Goal: Task Accomplishment & Management: Manage account settings

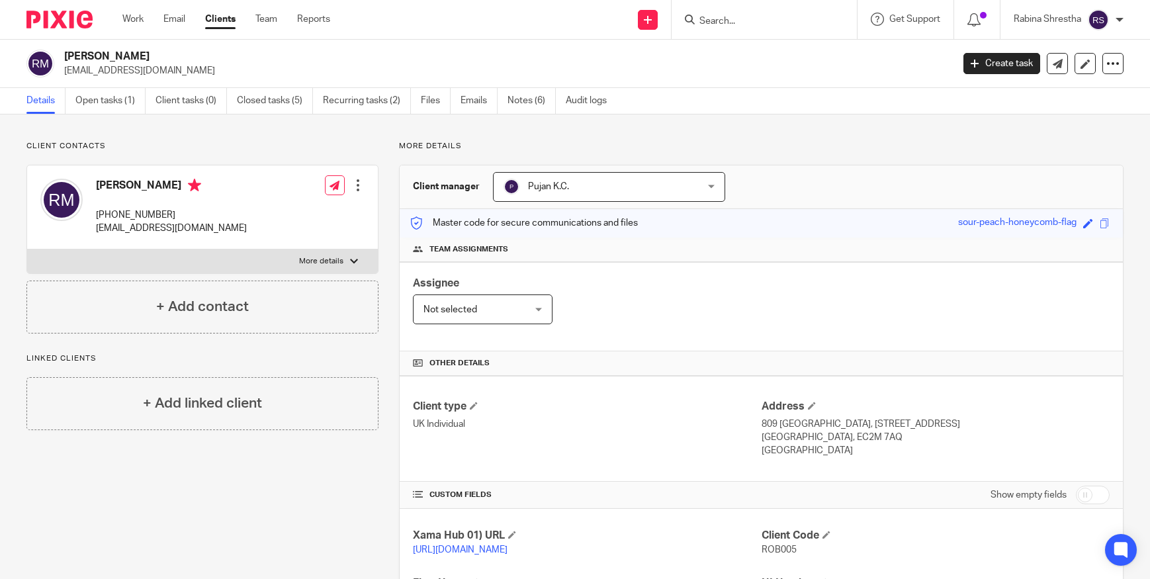
click at [724, 18] on input "Search" at bounding box center [757, 22] width 119 height 12
type input "vinay"
click button "submit" at bounding box center [0, 0] width 0 height 0
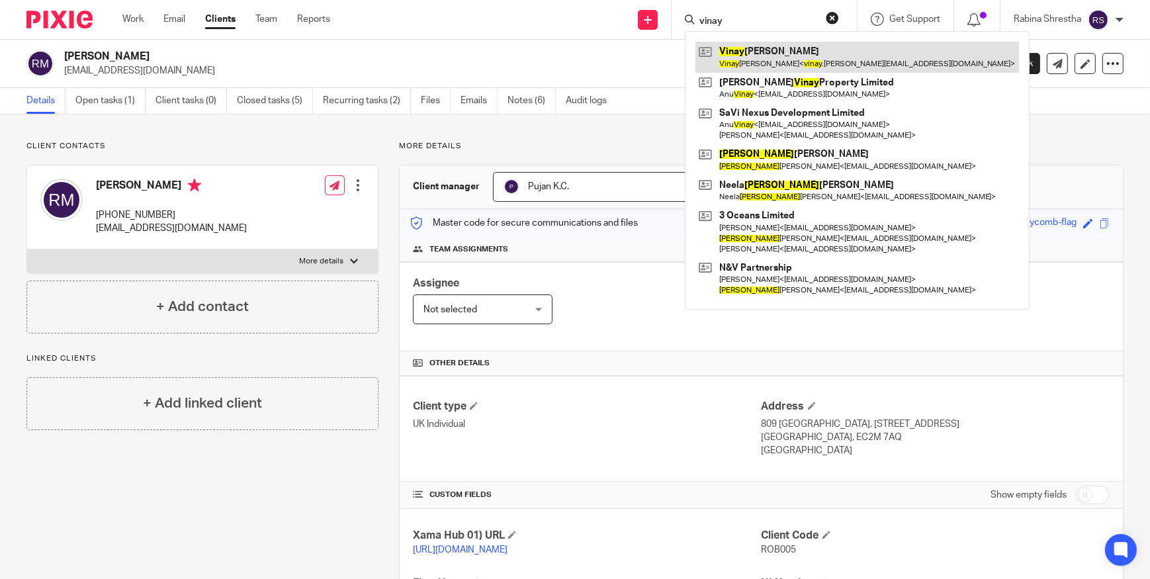
click at [727, 42] on link at bounding box center [857, 57] width 324 height 30
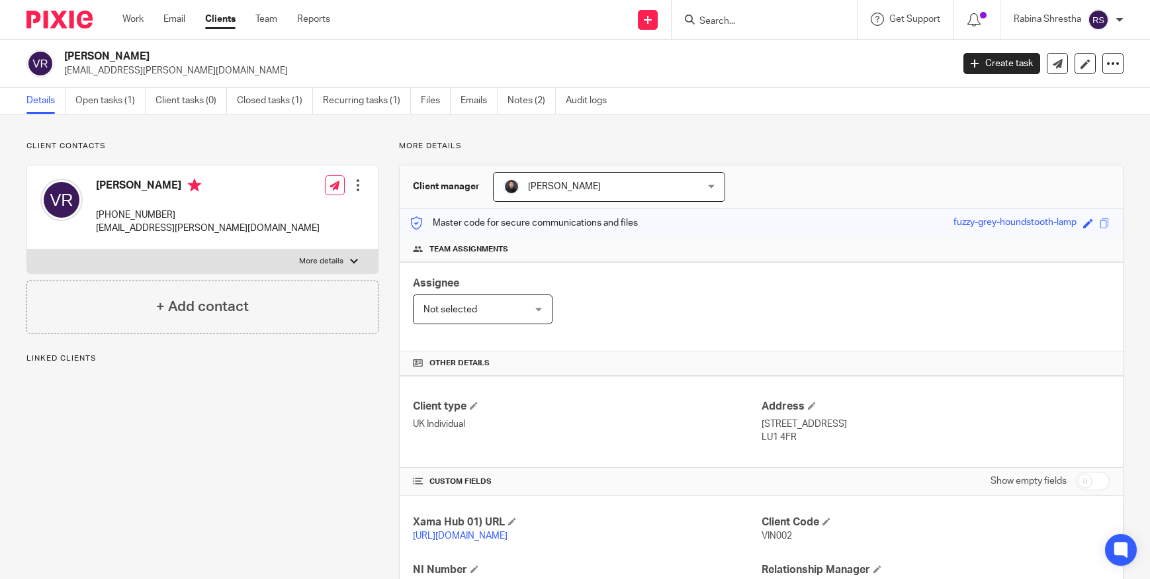
click at [122, 102] on link "Open tasks (1)" at bounding box center [110, 101] width 70 height 26
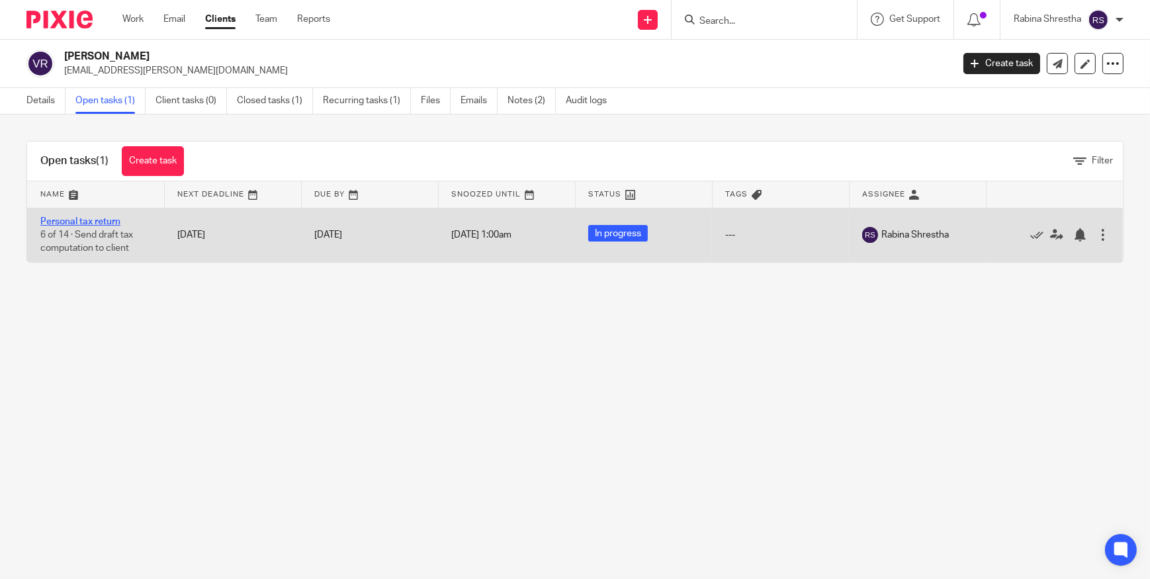
click at [70, 220] on link "Personal tax return" at bounding box center [80, 221] width 80 height 9
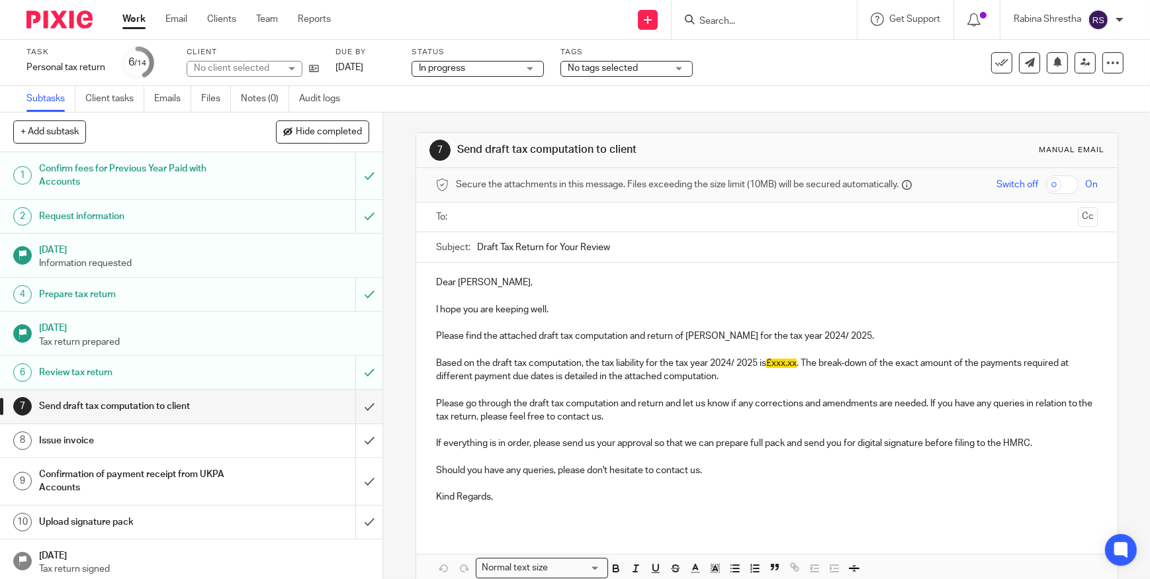
scroll to position [106, 0]
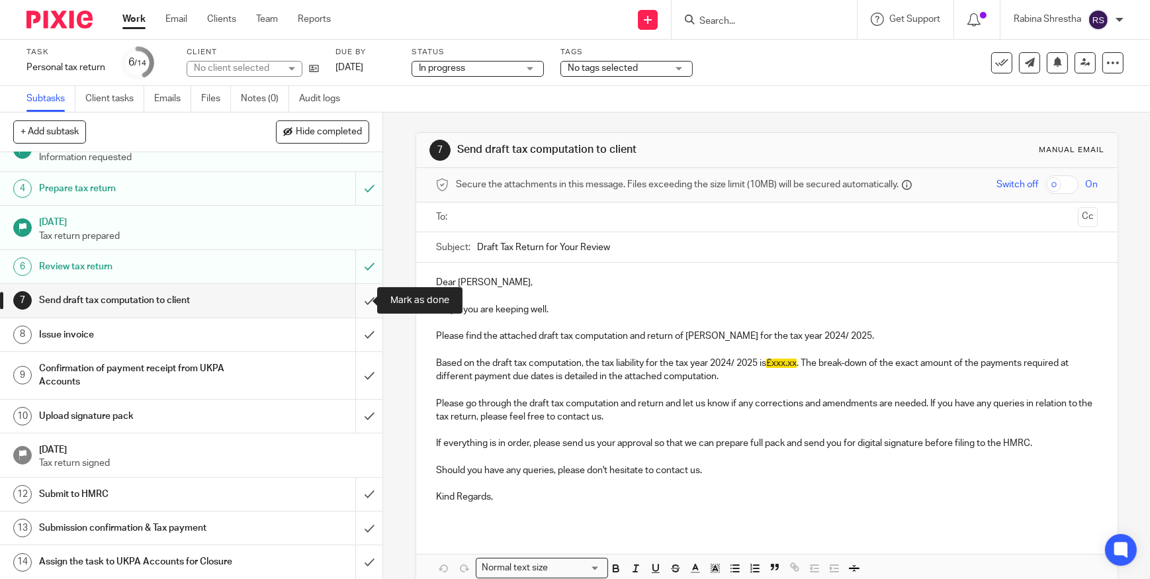
click at [351, 305] on input "submit" at bounding box center [191, 300] width 382 height 33
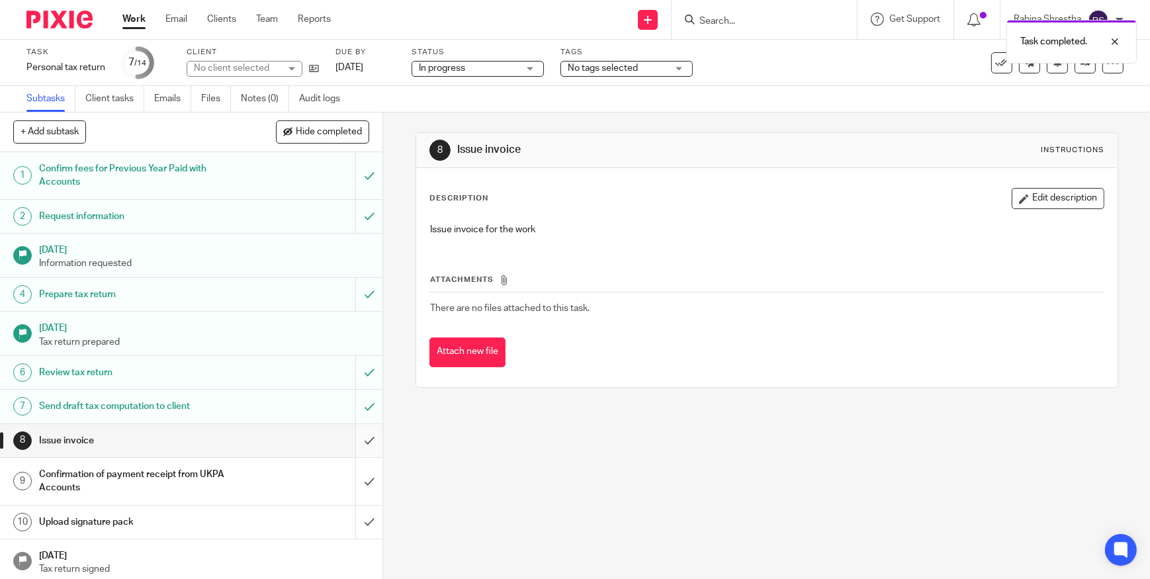
scroll to position [60, 0]
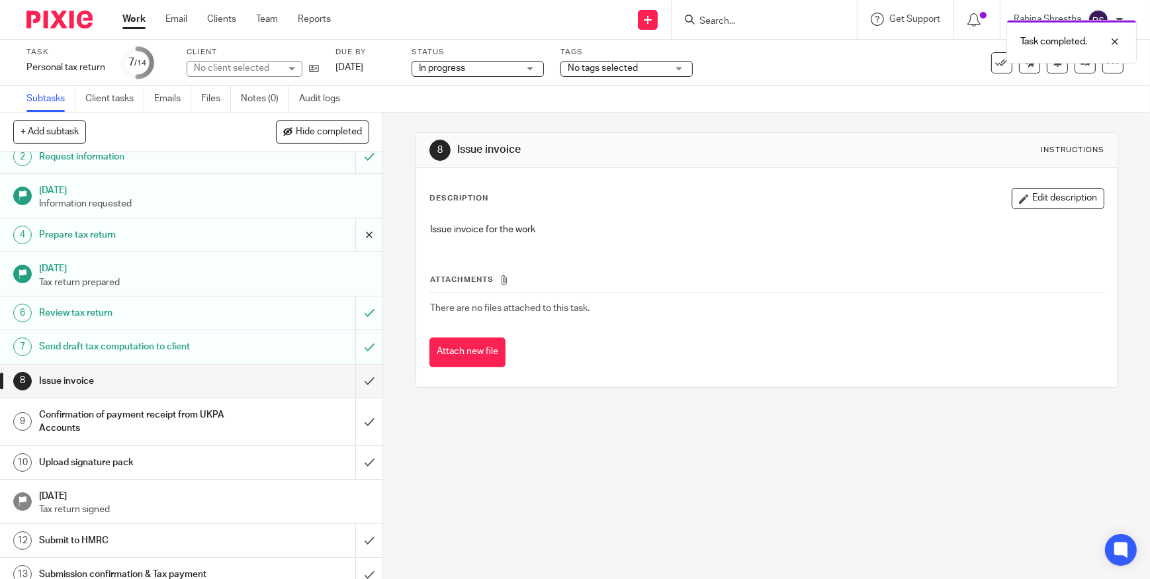
click at [264, 99] on link "Notes (0)" at bounding box center [265, 99] width 48 height 26
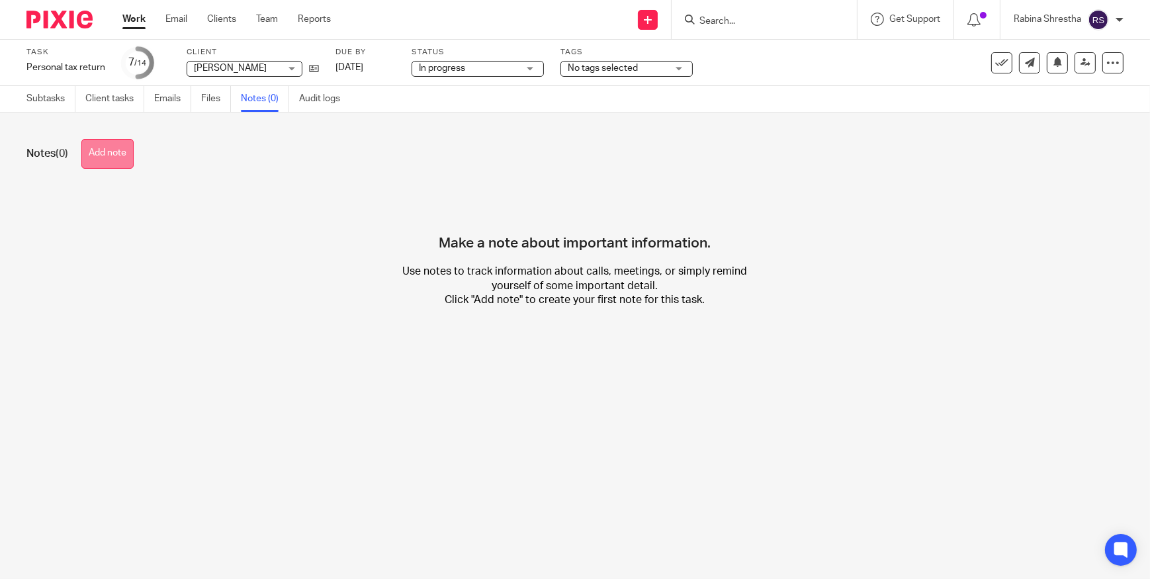
click at [106, 156] on button "Add note" at bounding box center [107, 154] width 52 height 30
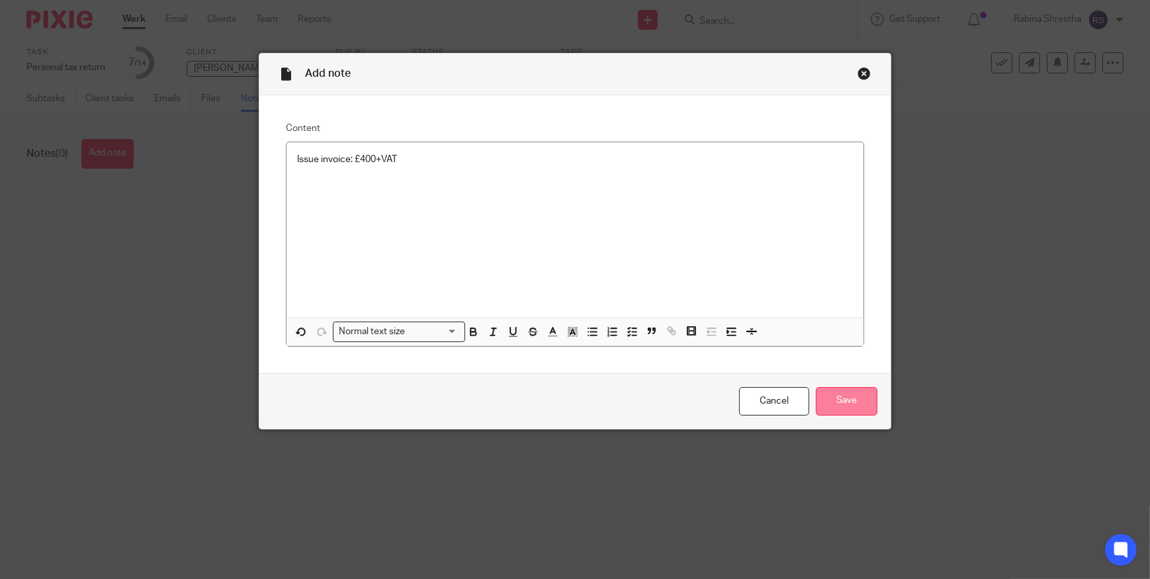
click at [845, 411] on input "Save" at bounding box center [847, 401] width 62 height 28
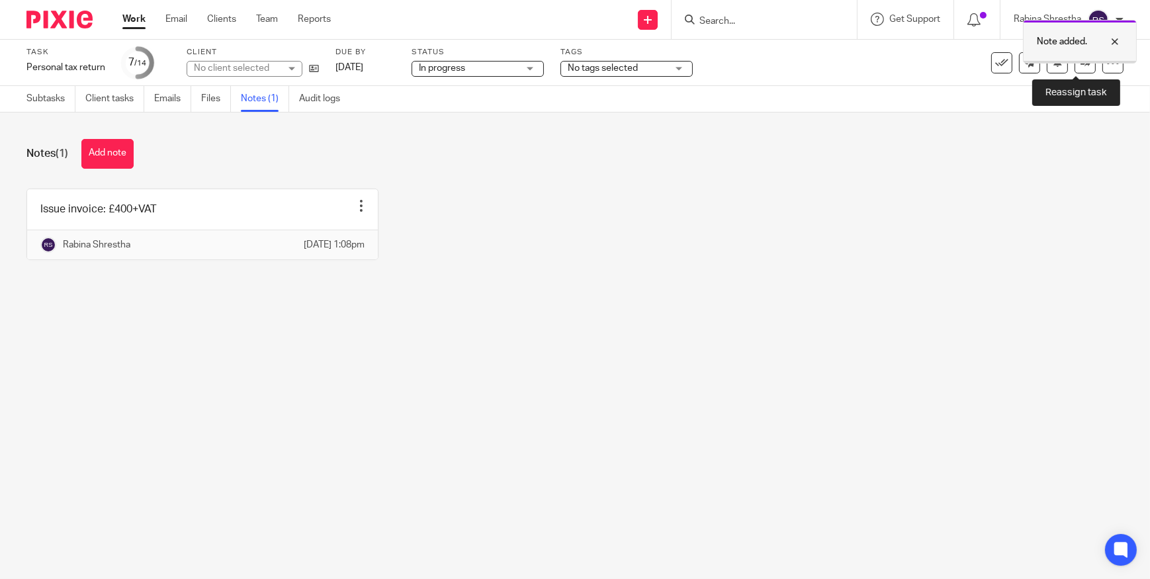
click at [1078, 63] on div "Note added." at bounding box center [1080, 42] width 114 height 44
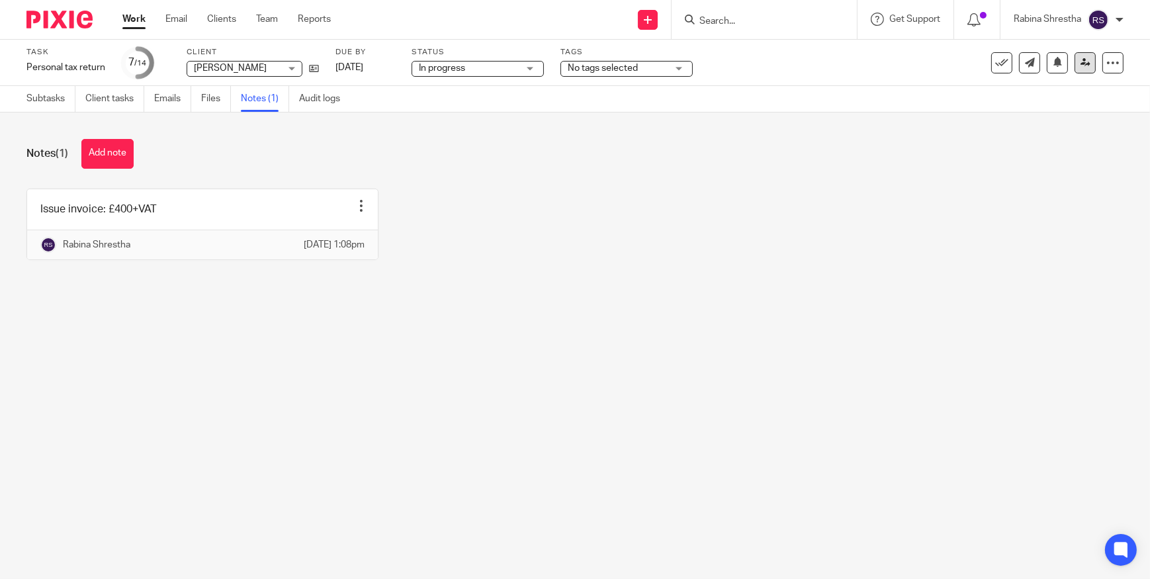
click at [1074, 67] on link at bounding box center [1084, 62] width 21 height 21
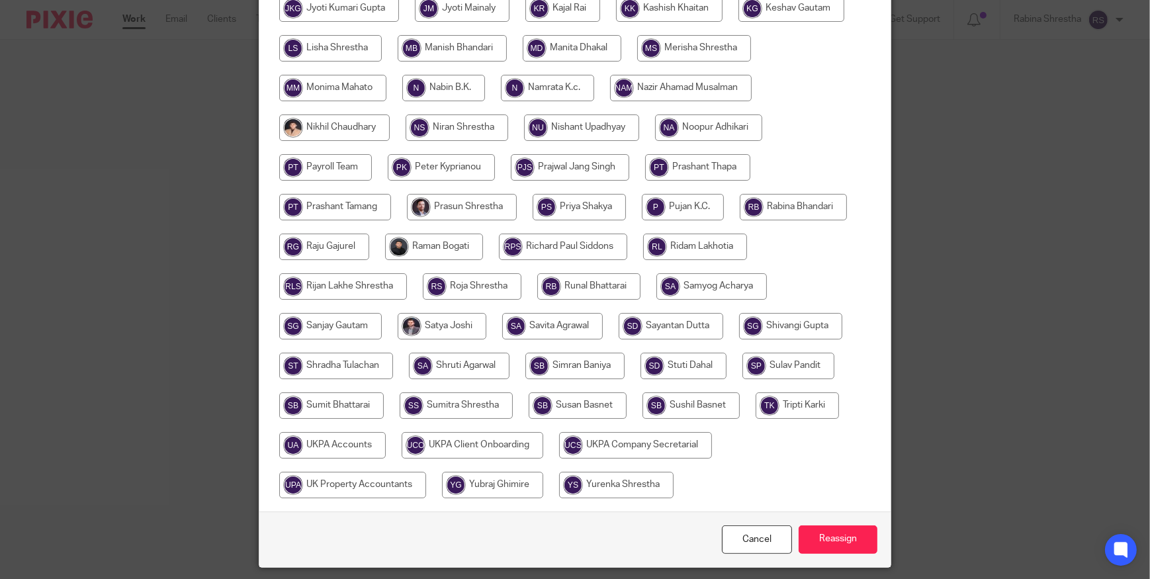
scroll to position [464, 0]
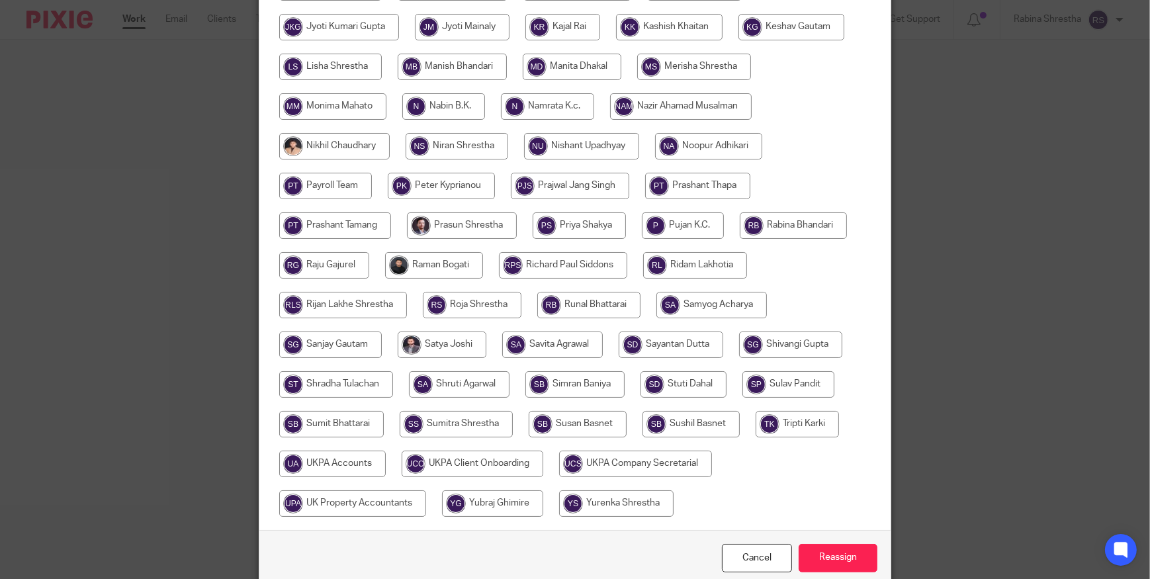
click at [318, 463] on input "radio" at bounding box center [332, 464] width 107 height 26
radio input "true"
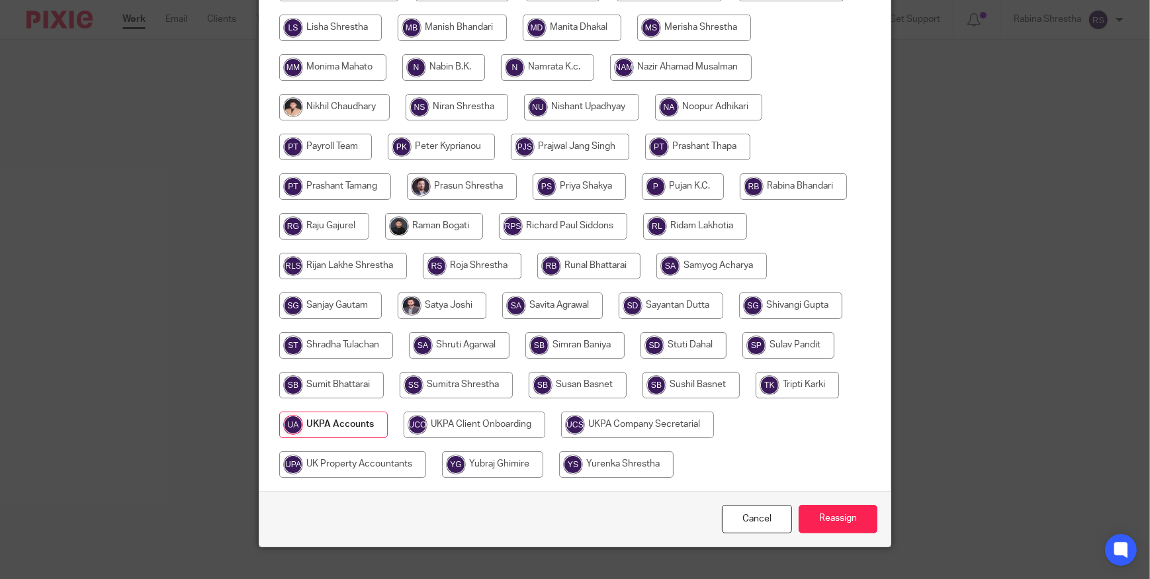
scroll to position [525, 0]
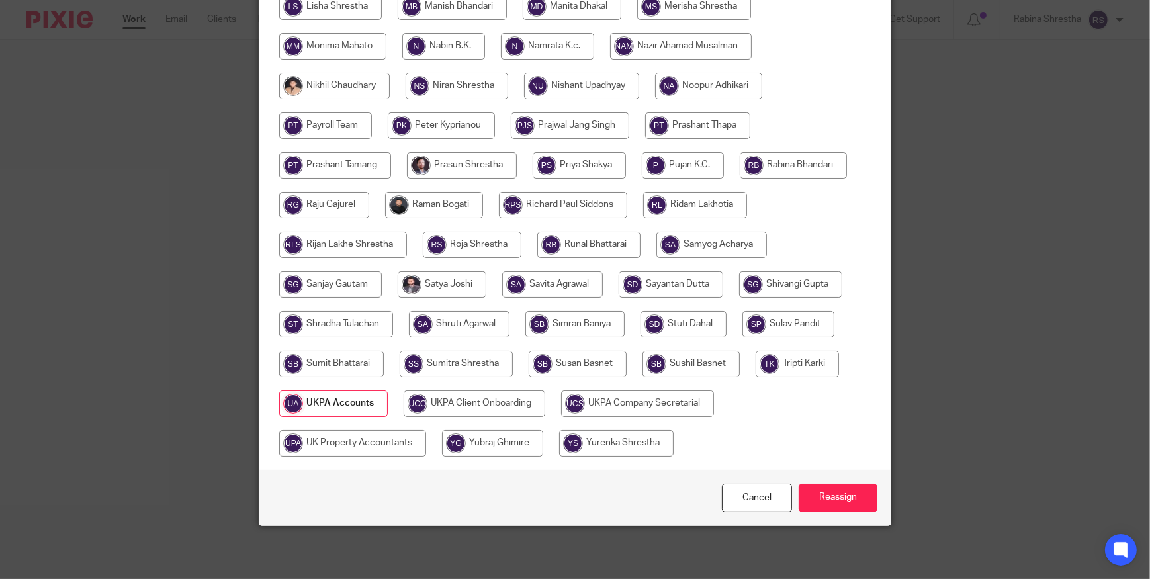
click at [840, 512] on div "Cancel Reassign" at bounding box center [574, 498] width 631 height 56
click at [834, 499] on input "Reassign" at bounding box center [838, 498] width 79 height 28
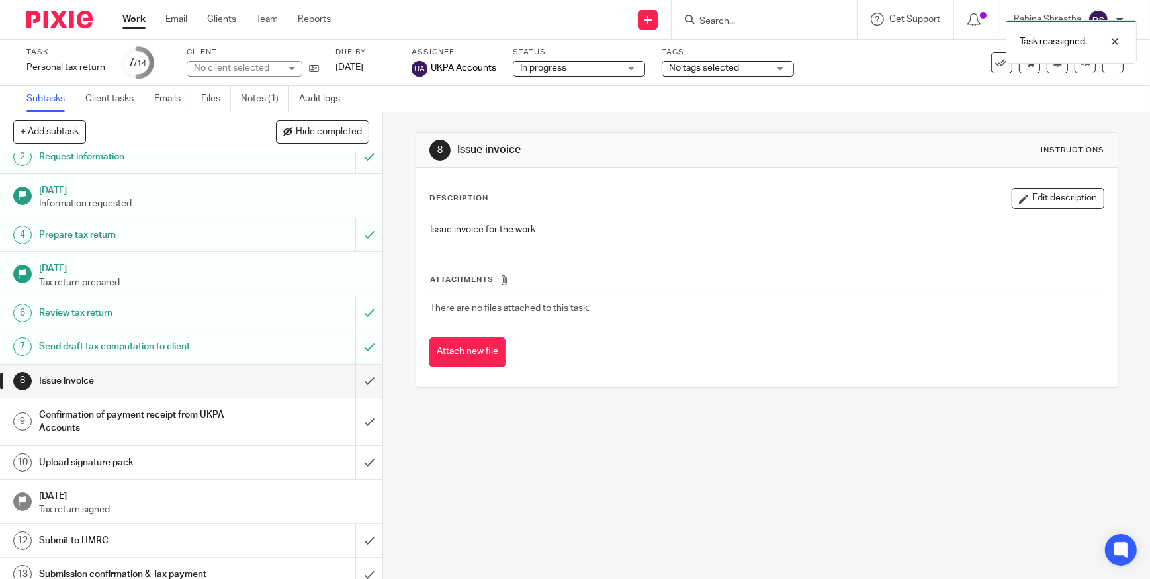
scroll to position [106, 0]
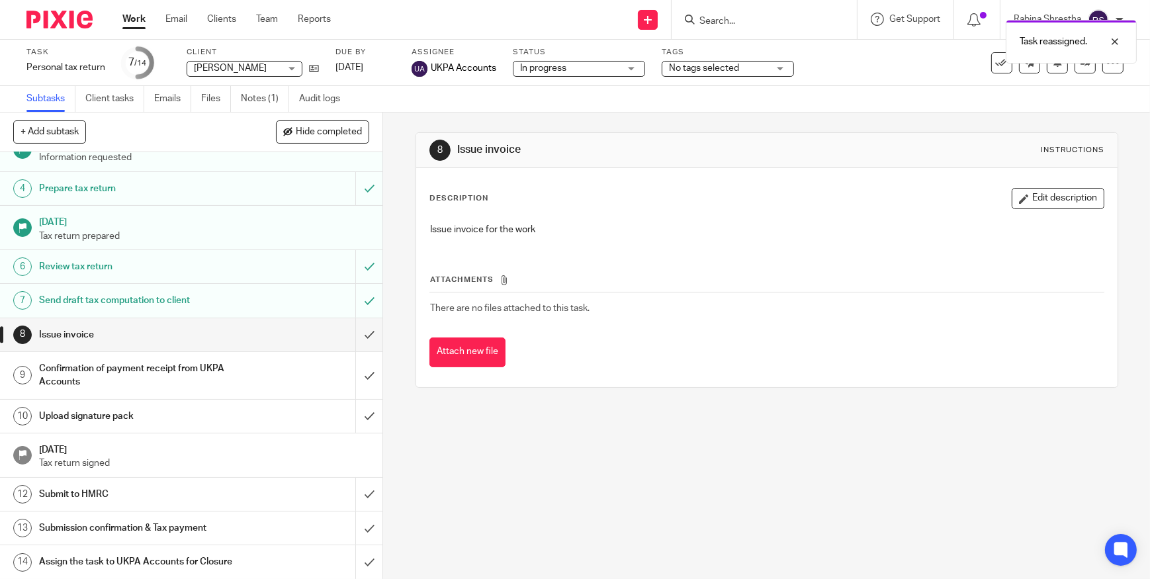
click at [198, 413] on h1 "Upload signature pack" at bounding box center [140, 416] width 202 height 20
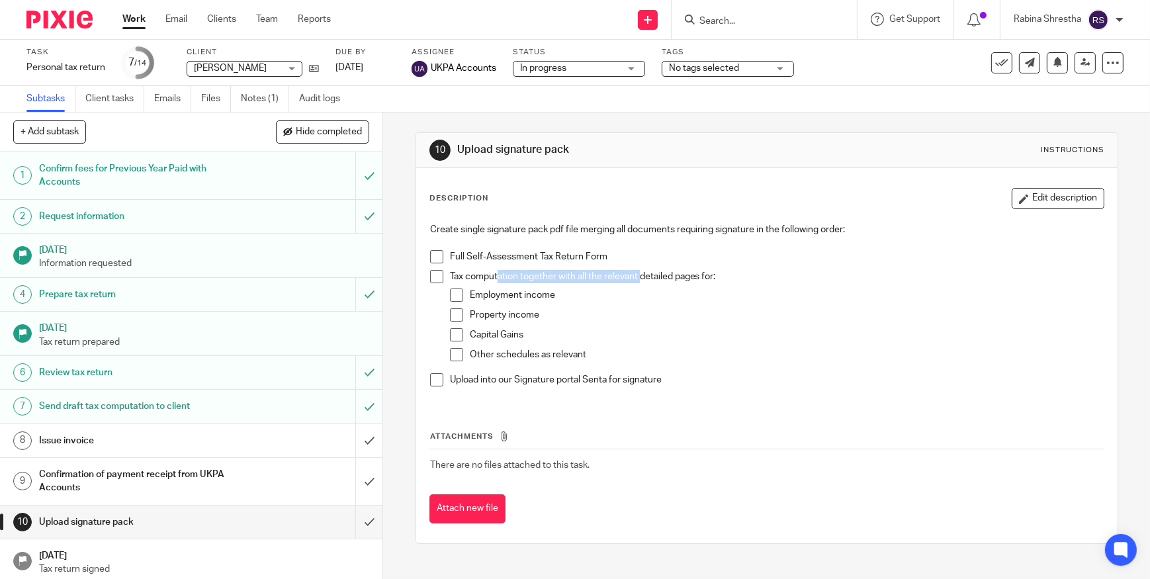
drag, startPoint x: 493, startPoint y: 281, endPoint x: 640, endPoint y: 281, distance: 146.9
click at [640, 281] on p "Tax computation together with all the relevant detailed pages for:" at bounding box center [777, 276] width 654 height 13
click at [641, 283] on div "Tax computation together with all the relevant detailed pages for: Employment i…" at bounding box center [777, 321] width 654 height 103
click at [551, 316] on p "Property income" at bounding box center [787, 314] width 634 height 13
drag, startPoint x: 494, startPoint y: 313, endPoint x: 500, endPoint y: 322, distance: 11.0
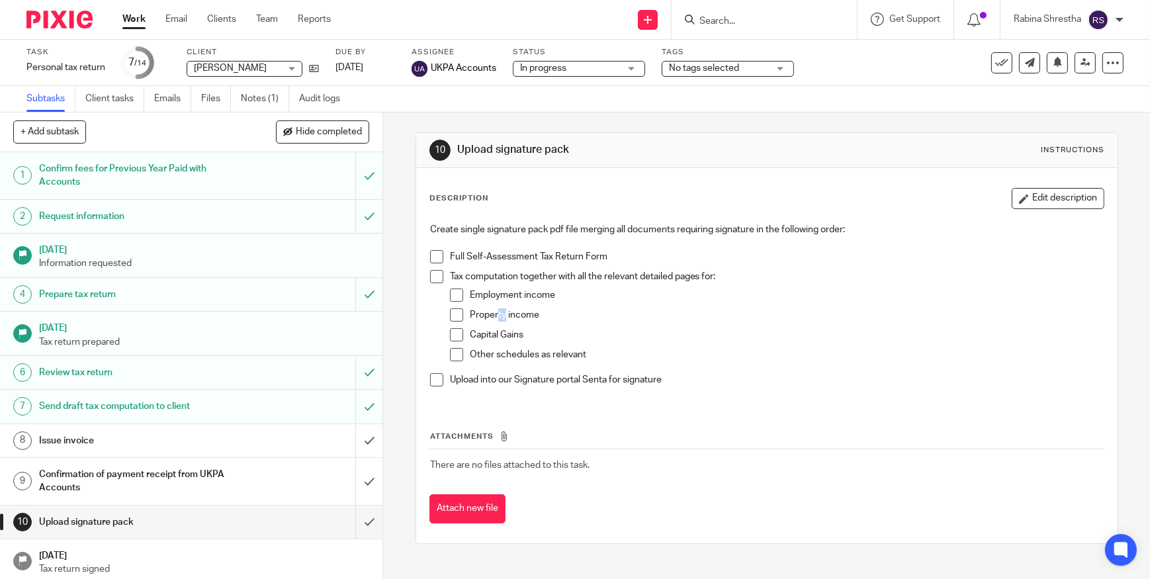
click at [500, 322] on div "Property income" at bounding box center [787, 318] width 634 height 20
drag, startPoint x: 500, startPoint y: 322, endPoint x: 486, endPoint y: 325, distance: 14.9
click at [486, 325] on div "Property income" at bounding box center [787, 318] width 634 height 20
drag, startPoint x: 486, startPoint y: 334, endPoint x: 497, endPoint y: 341, distance: 13.0
click at [497, 341] on p "Capital Gains" at bounding box center [787, 334] width 634 height 13
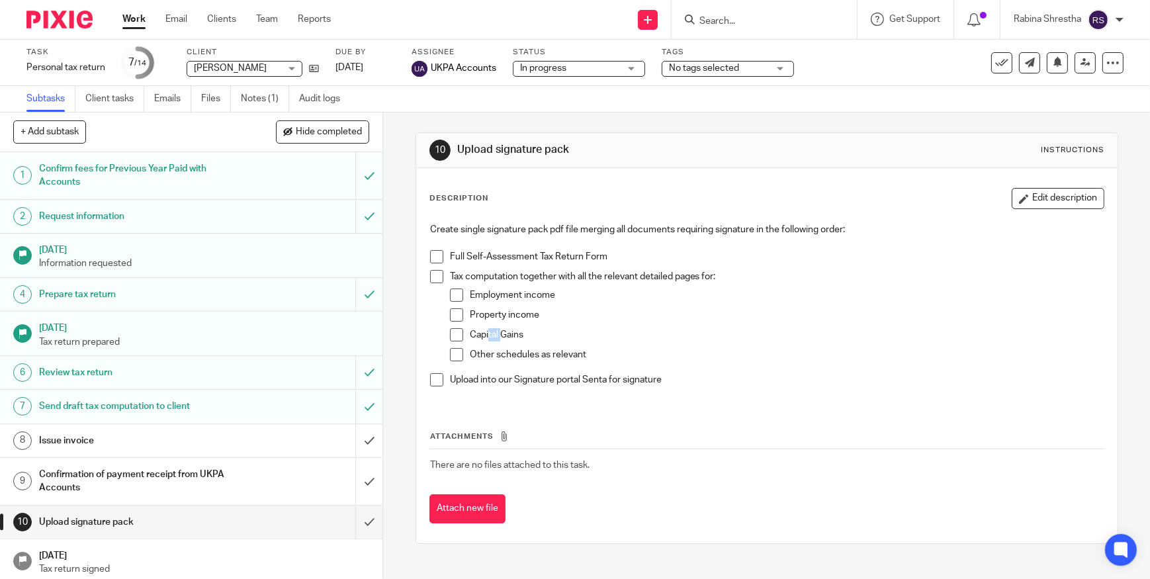
click at [497, 341] on p "Capital Gains" at bounding box center [787, 334] width 634 height 13
click at [568, 389] on div "Upload into our Signature portal Senta for signature" at bounding box center [777, 383] width 654 height 20
click at [570, 367] on div "Other schedules as relevant" at bounding box center [787, 358] width 634 height 20
drag, startPoint x: 474, startPoint y: 376, endPoint x: 662, endPoint y: 371, distance: 187.9
click at [662, 371] on ul "Full Self-Assessment Tax Return Form Tax computation together with all the rele…" at bounding box center [766, 321] width 673 height 143
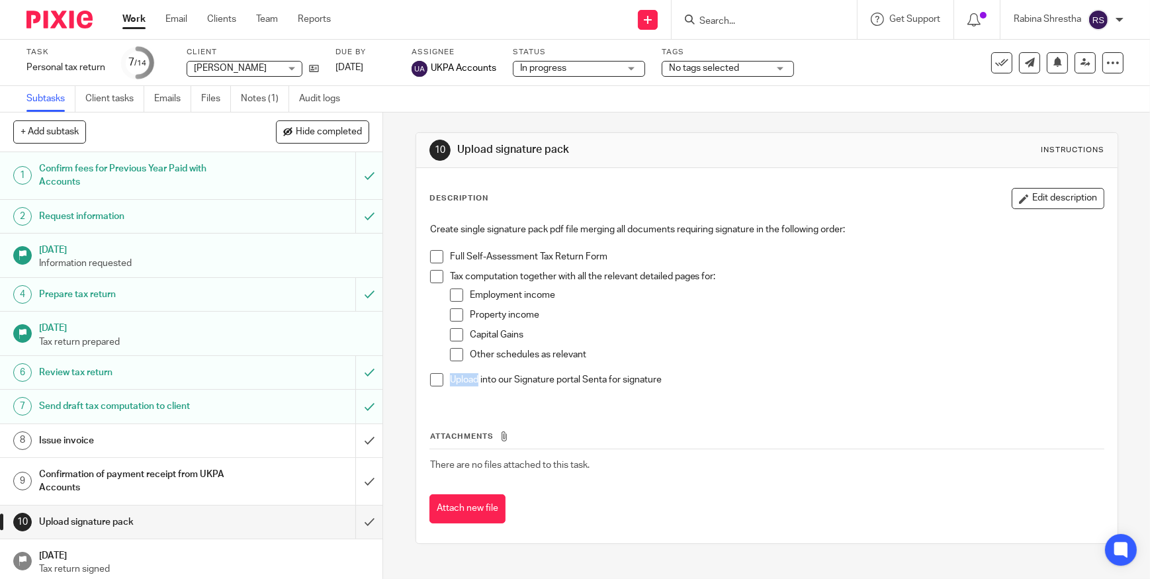
click at [662, 371] on div "Tax computation together with all the relevant detailed pages for: Employment i…" at bounding box center [777, 321] width 654 height 103
click at [621, 364] on div "Other schedules as relevant" at bounding box center [787, 358] width 634 height 20
click at [646, 273] on p "Tax computation together with all the relevant detailed pages for:" at bounding box center [777, 276] width 654 height 13
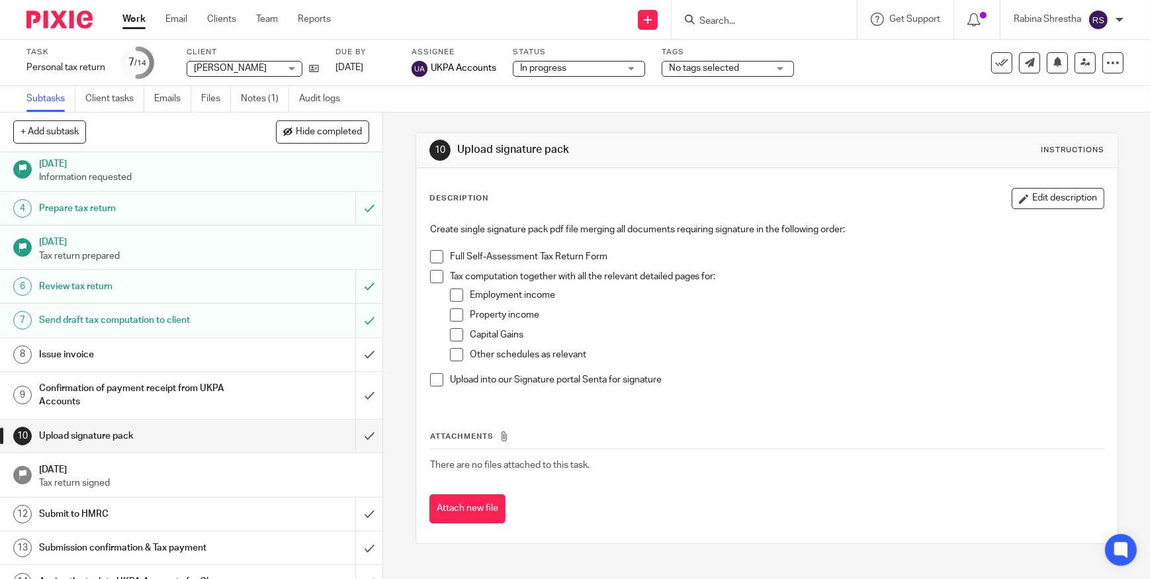
scroll to position [106, 0]
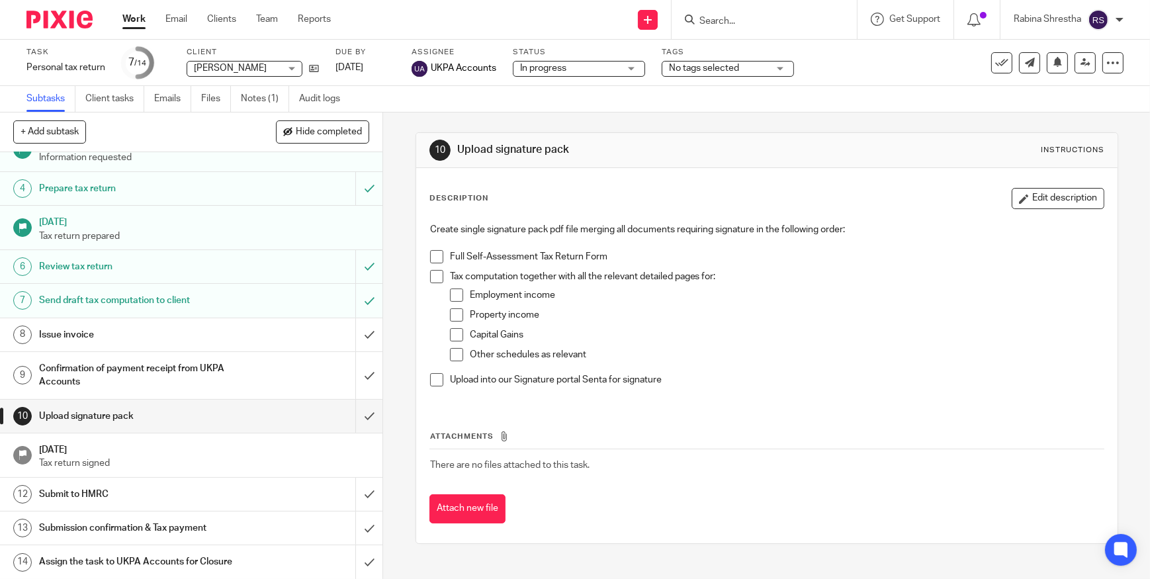
click at [726, 292] on p "Employment income" at bounding box center [787, 294] width 634 height 13
click at [110, 383] on h1 "Confirmation of payment receipt from UKPA Accounts" at bounding box center [140, 376] width 202 height 34
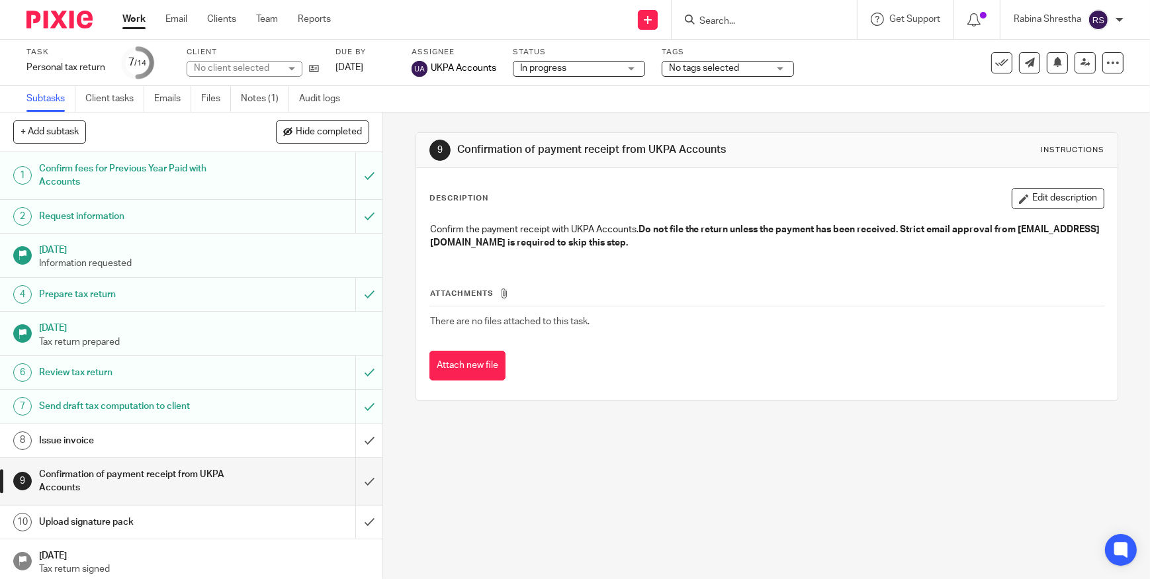
scroll to position [60, 0]
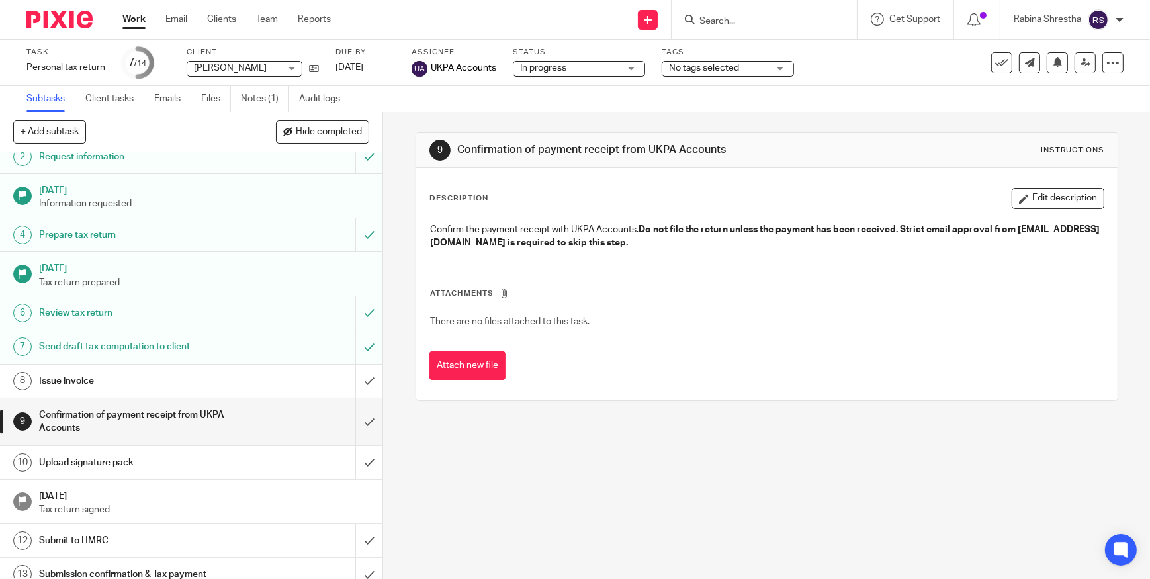
click at [721, 443] on div "9 Confirmation of payment receipt from UKPA Accounts Instructions Description E…" at bounding box center [766, 345] width 767 height 466
click at [756, 478] on div "9 Confirmation of payment receipt from UKPA Accounts Instructions Description E…" at bounding box center [766, 345] width 767 height 466
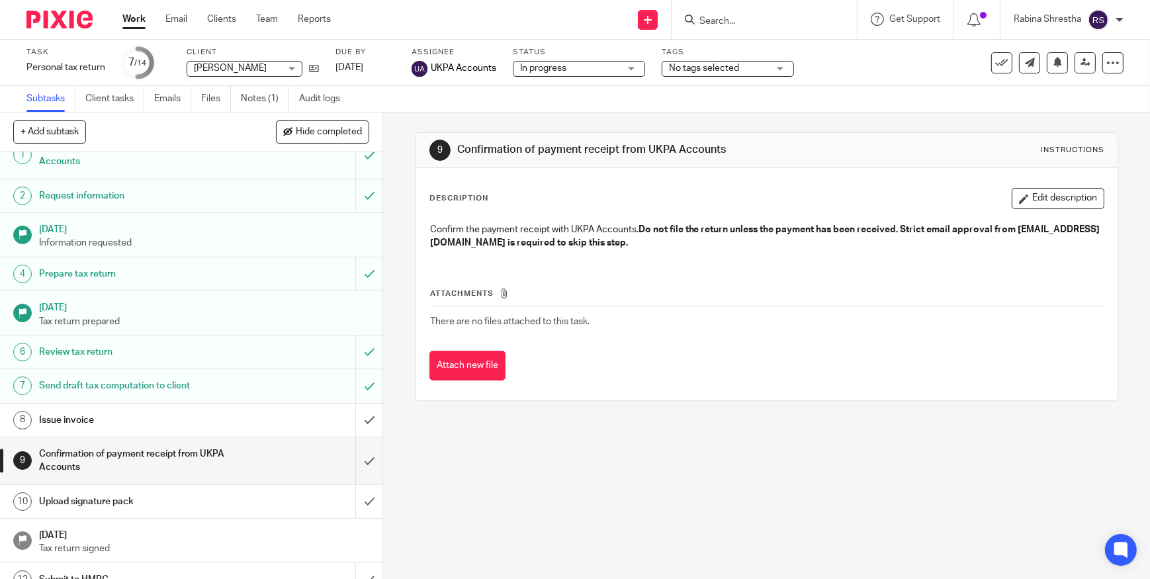
scroll to position [0, 0]
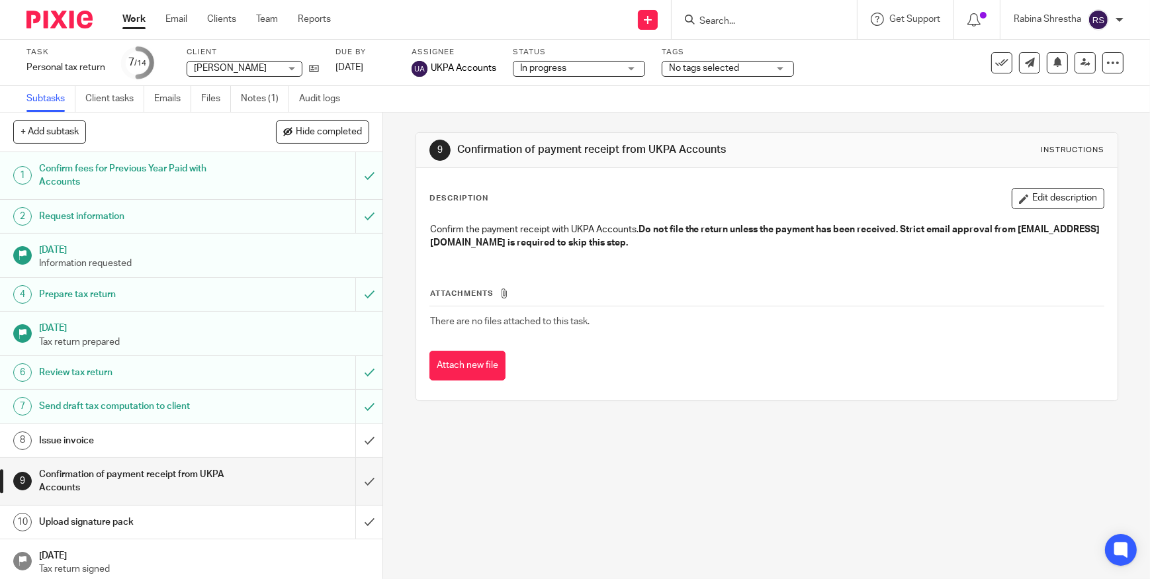
click at [198, 214] on h1 "Request information" at bounding box center [140, 216] width 202 height 20
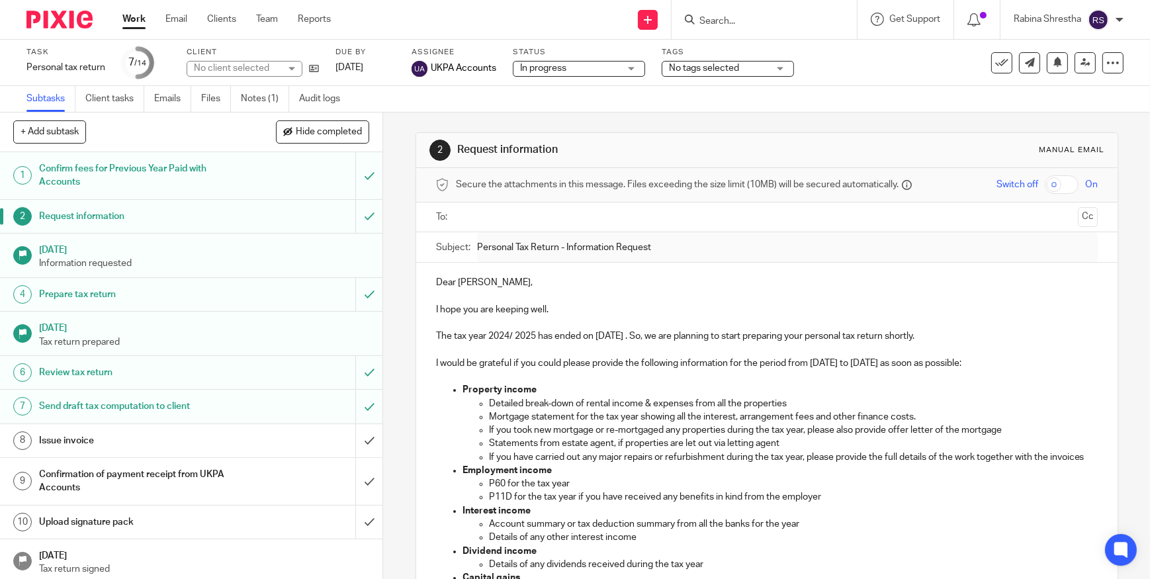
scroll to position [455, 0]
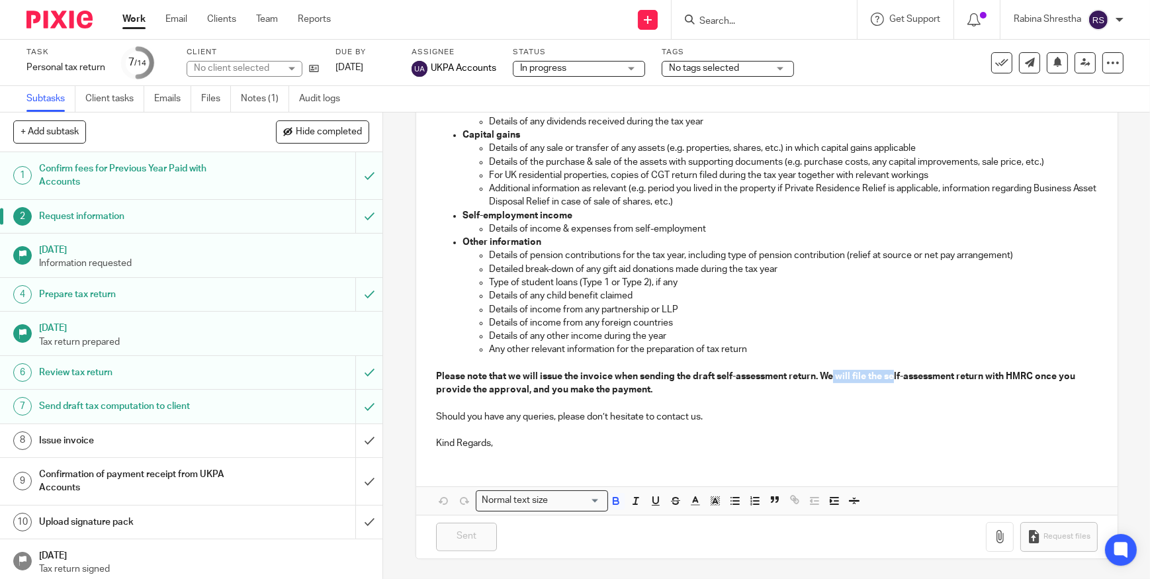
drag, startPoint x: 829, startPoint y: 372, endPoint x: 891, endPoint y: 381, distance: 62.8
click at [891, 381] on p "Please note that we will issue the invoice when sending the draft self-assessme…" at bounding box center [767, 383] width 662 height 27
click at [891, 382] on p "Please note that we will issue the invoice when sending the draft self-assessme…" at bounding box center [767, 383] width 662 height 27
drag, startPoint x: 867, startPoint y: 376, endPoint x: 973, endPoint y: 380, distance: 105.2
click at [973, 381] on p "Please note that we will issue the invoice when sending the draft self-assessme…" at bounding box center [767, 383] width 662 height 27
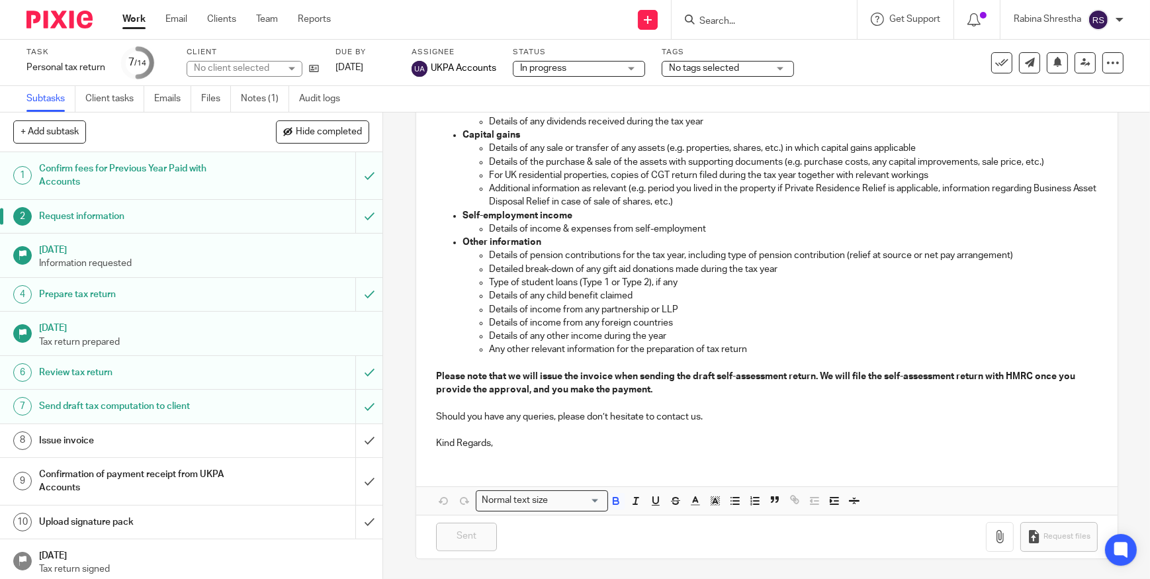
click at [973, 381] on p "Please note that we will issue the invoice when sending the draft self-assessme…" at bounding box center [767, 383] width 662 height 27
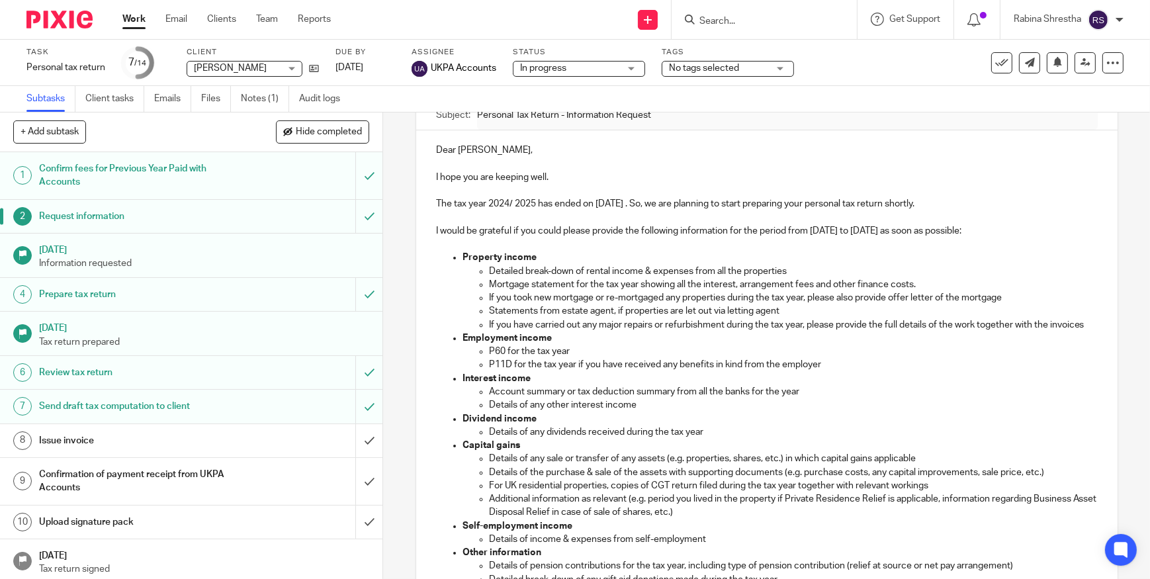
scroll to position [0, 0]
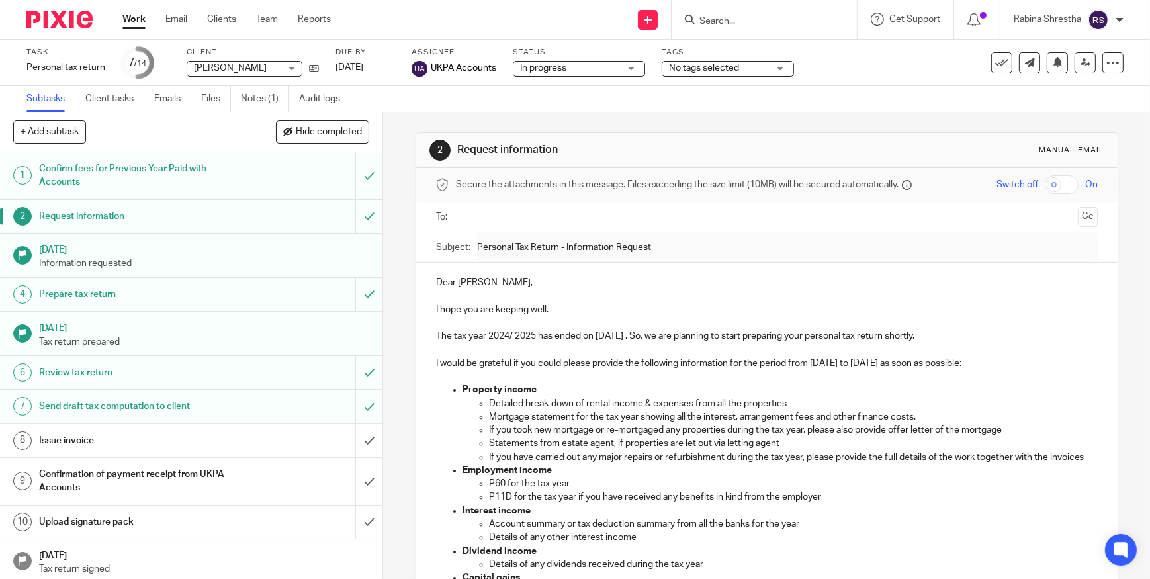
click at [872, 150] on div "2 Request information Manual email" at bounding box center [766, 150] width 675 height 21
click at [146, 26] on ul "Work Email Clients Team Reports" at bounding box center [236, 19] width 228 height 13
drag, startPoint x: 141, startPoint y: 21, endPoint x: 224, endPoint y: 56, distance: 89.8
click at [141, 21] on link "Work" at bounding box center [133, 19] width 23 height 13
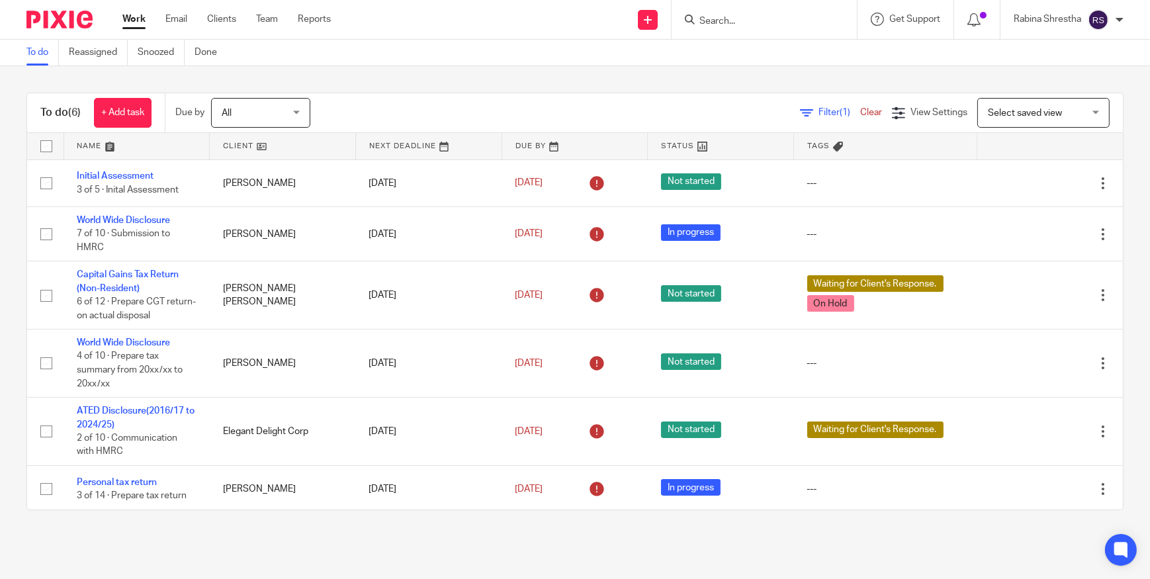
click at [724, 21] on input "Search" at bounding box center [757, 22] width 119 height 12
type input "s"
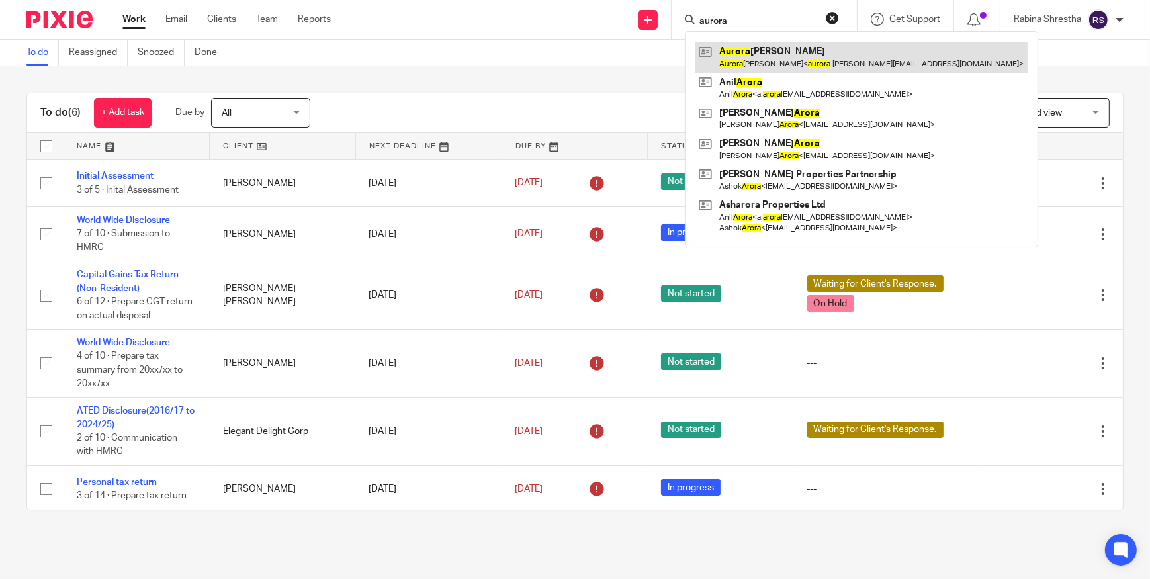
type input "aurora"
click at [734, 47] on link at bounding box center [861, 57] width 332 height 30
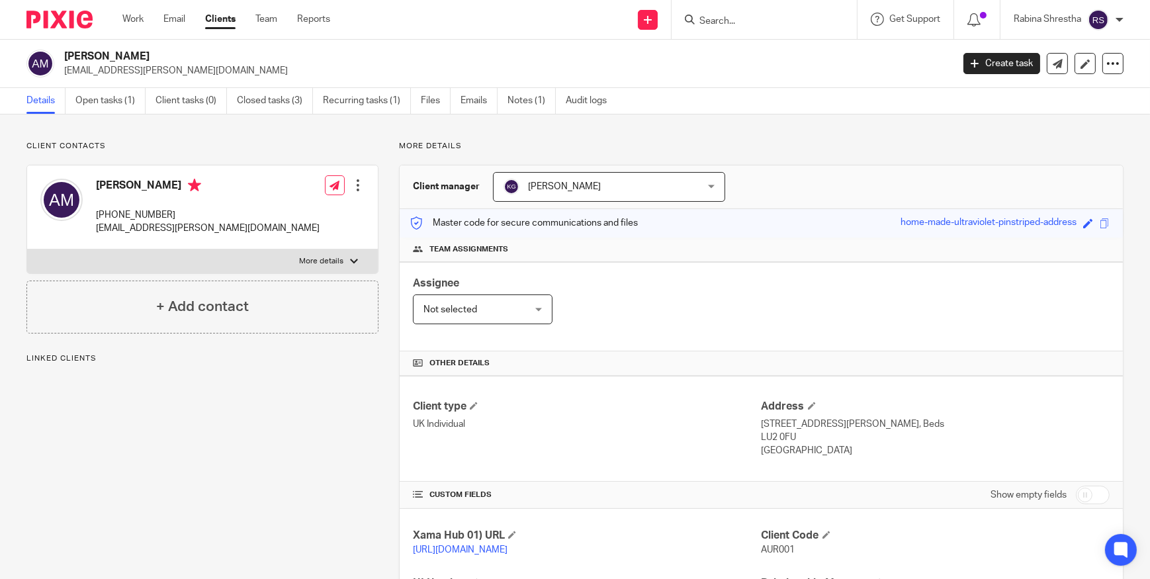
click at [92, 217] on div "[PERSON_NAME] [PHONE_NUMBER] [EMAIL_ADDRESS][PERSON_NAME][DOMAIN_NAME]" at bounding box center [179, 207] width 279 height 70
click at [132, 26] on link "Work" at bounding box center [132, 19] width 21 height 13
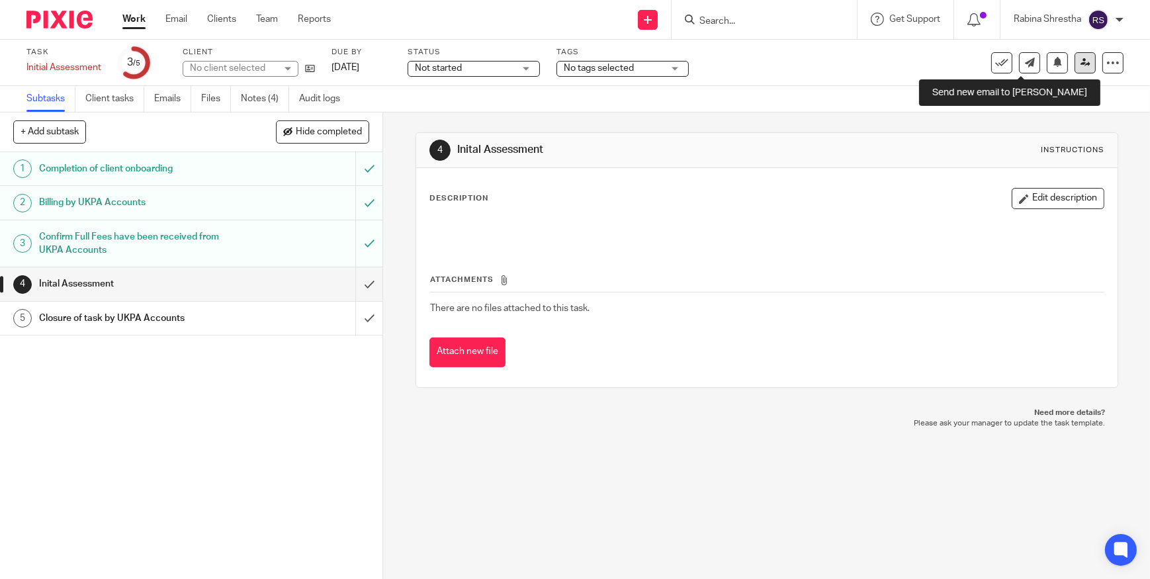
click at [1074, 65] on link at bounding box center [1084, 62] width 21 height 21
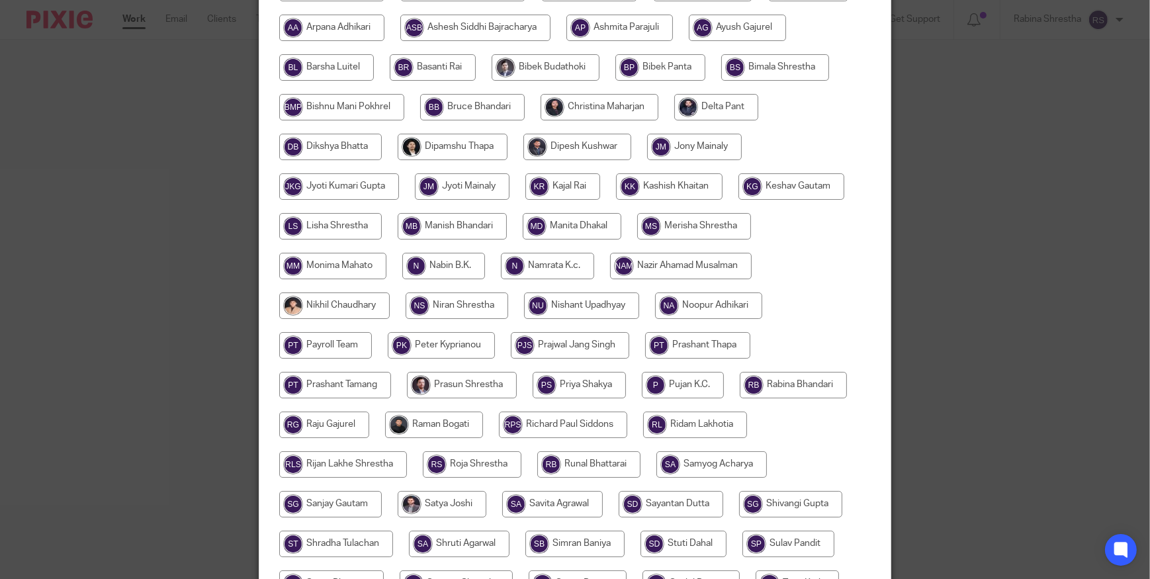
scroll to position [284, 0]
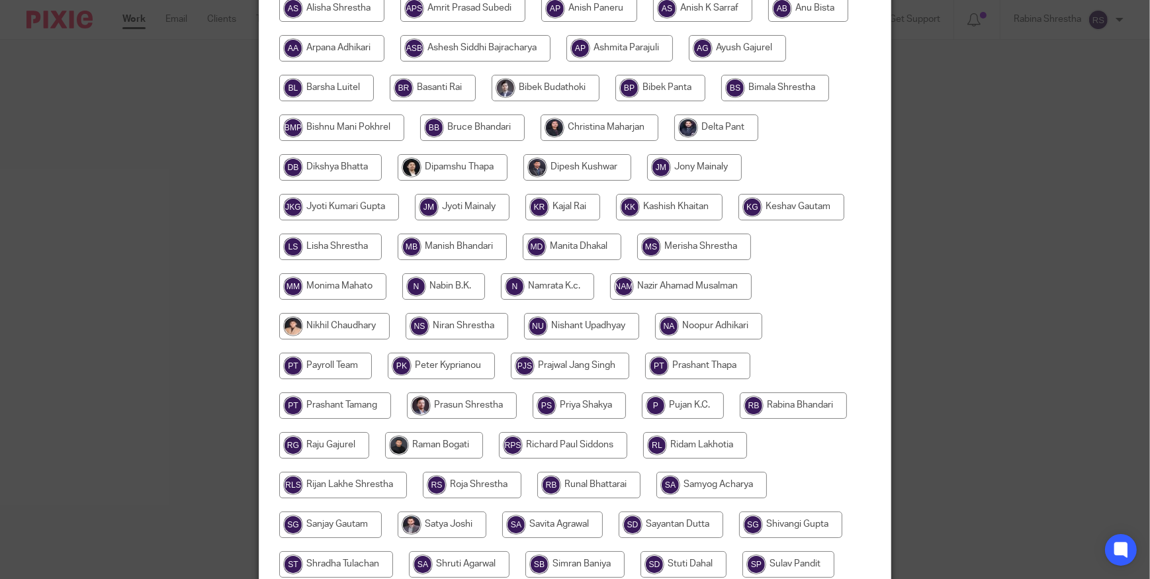
click at [312, 241] on input "radio" at bounding box center [330, 247] width 103 height 26
radio input "true"
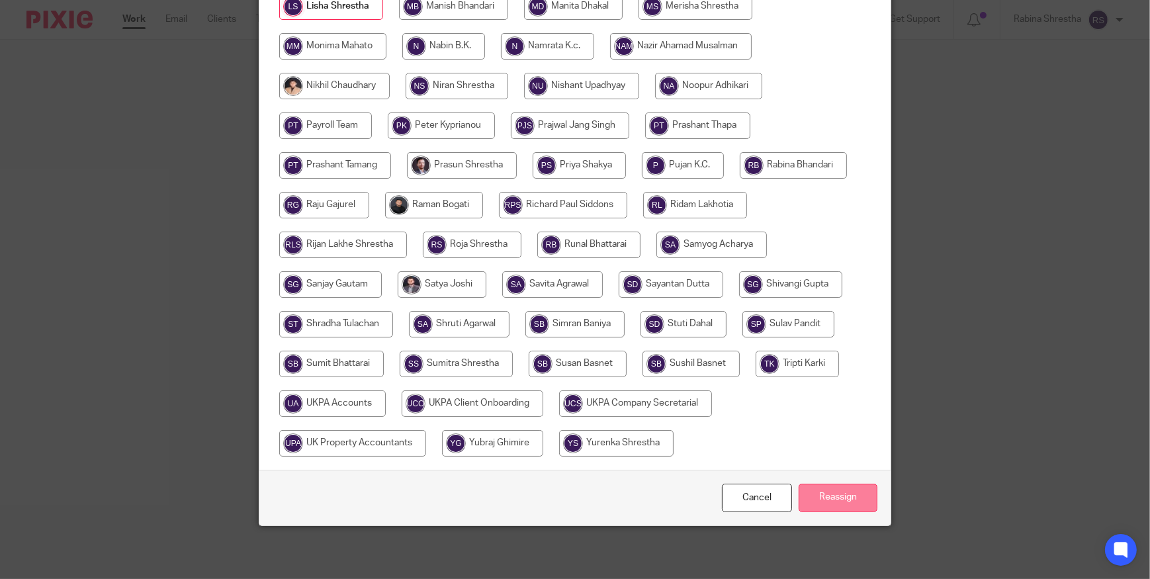
click at [840, 496] on input "Reassign" at bounding box center [838, 498] width 79 height 28
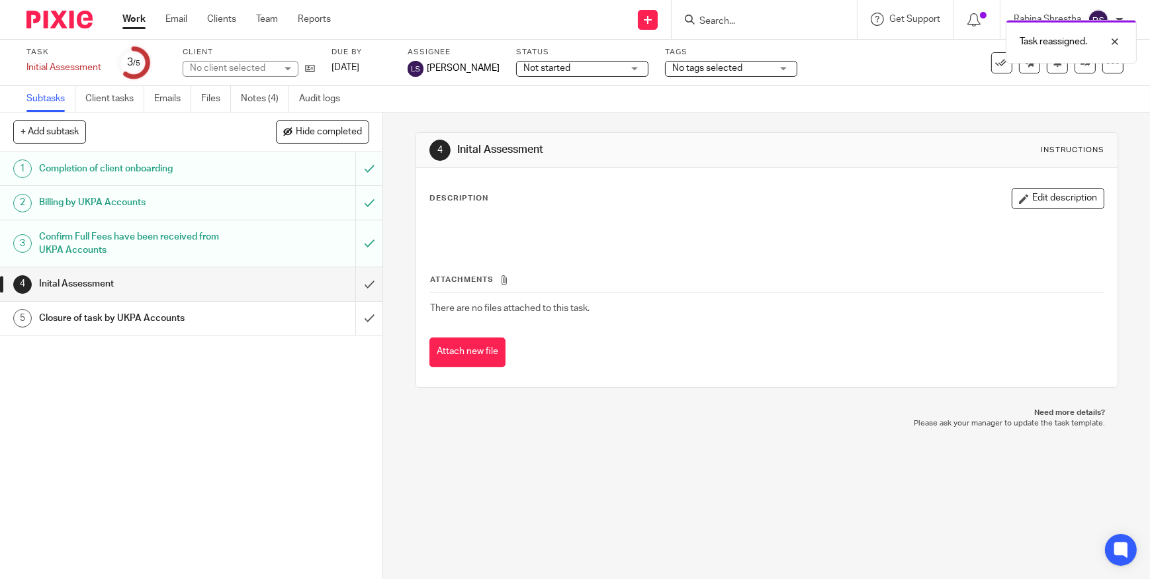
click at [266, 480] on div "1 Completion of client onboarding 2 Billing by UKPA Accounts 3 Confirm Full Fee…" at bounding box center [191, 365] width 382 height 427
click at [134, 22] on link "Work" at bounding box center [133, 19] width 23 height 13
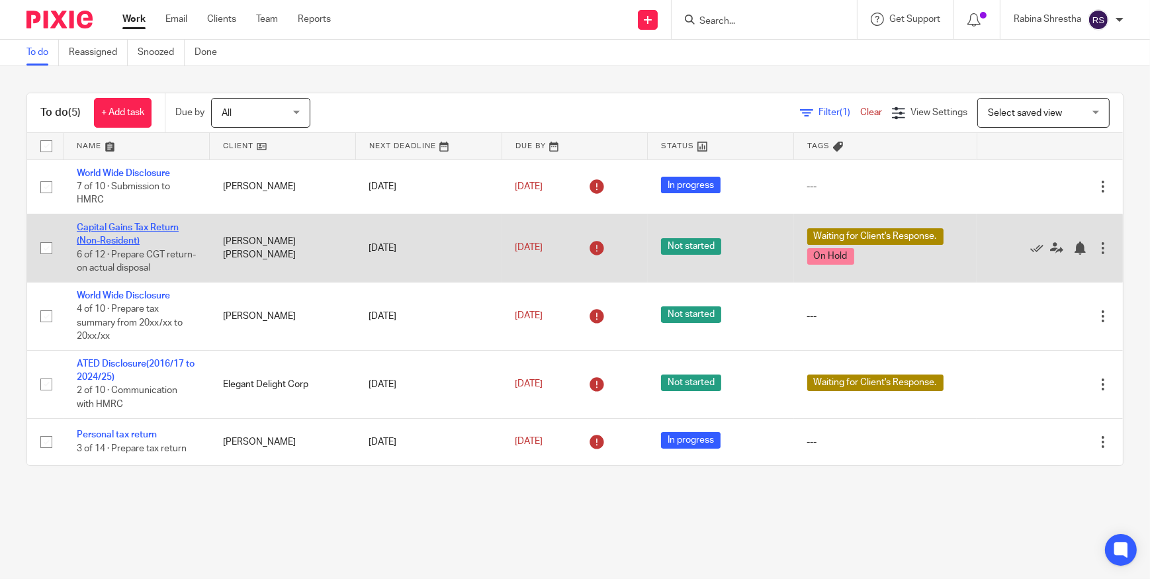
drag, startPoint x: 144, startPoint y: 239, endPoint x: 120, endPoint y: 230, distance: 26.4
click at [120, 230] on link "Capital Gains Tax Return (Non-Resident)" at bounding box center [128, 234] width 102 height 22
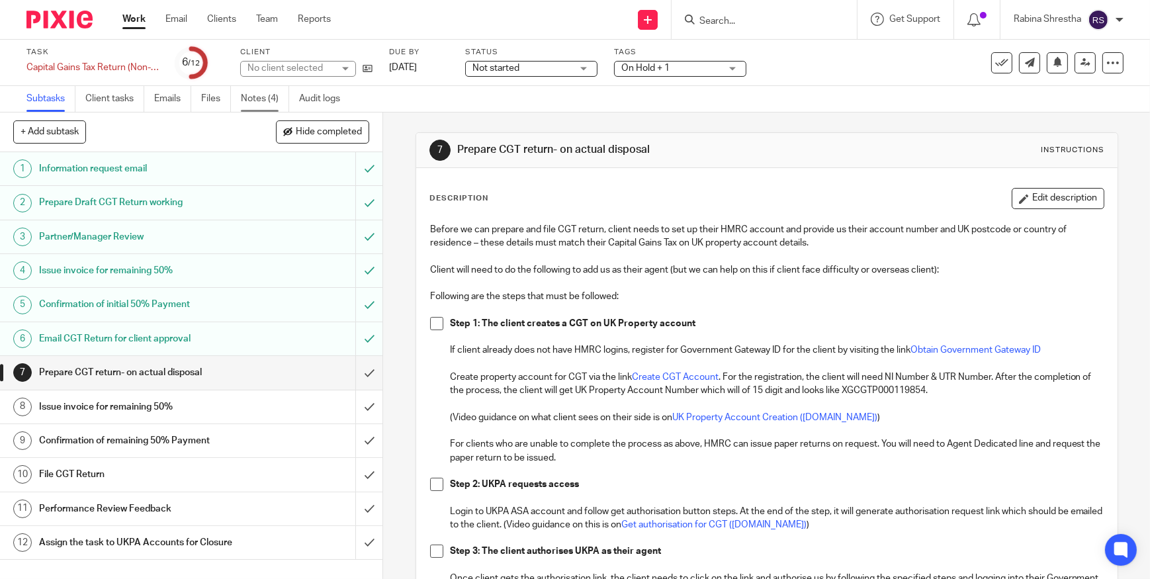
click at [255, 97] on link "Notes (4)" at bounding box center [265, 99] width 48 height 26
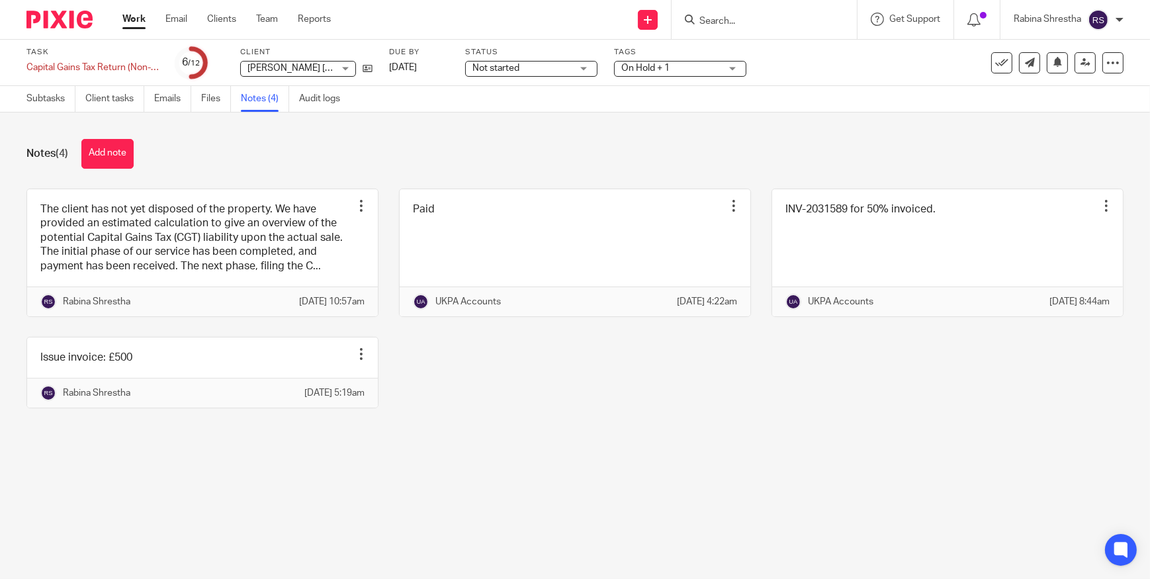
drag, startPoint x: 65, startPoint y: 96, endPoint x: 97, endPoint y: 116, distance: 38.4
click at [65, 96] on link "Subtasks" at bounding box center [50, 99] width 49 height 26
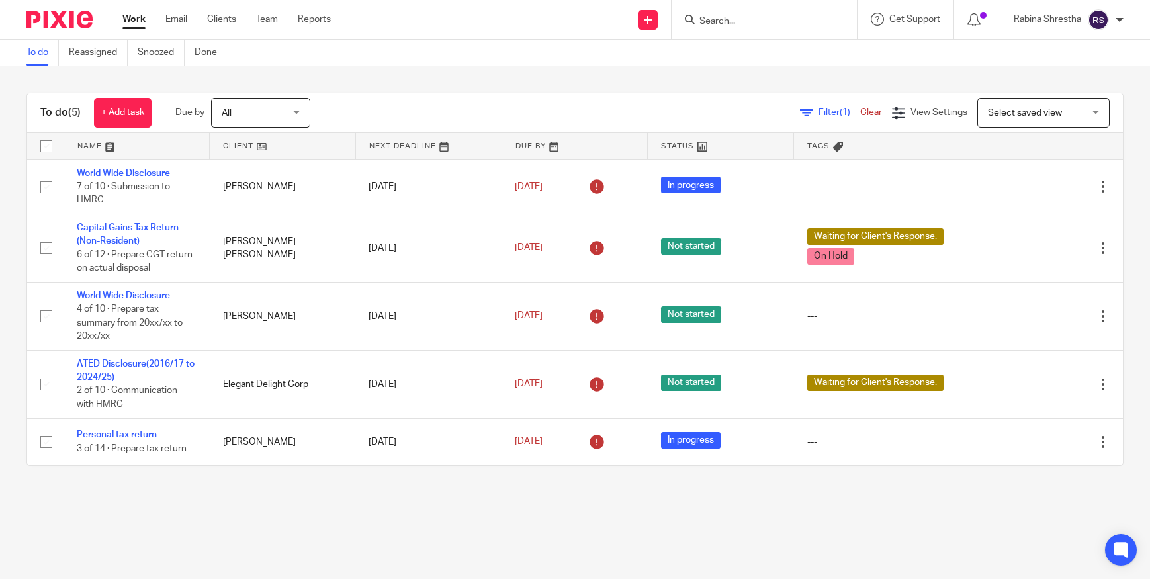
click at [724, 24] on input "Search" at bounding box center [757, 22] width 119 height 12
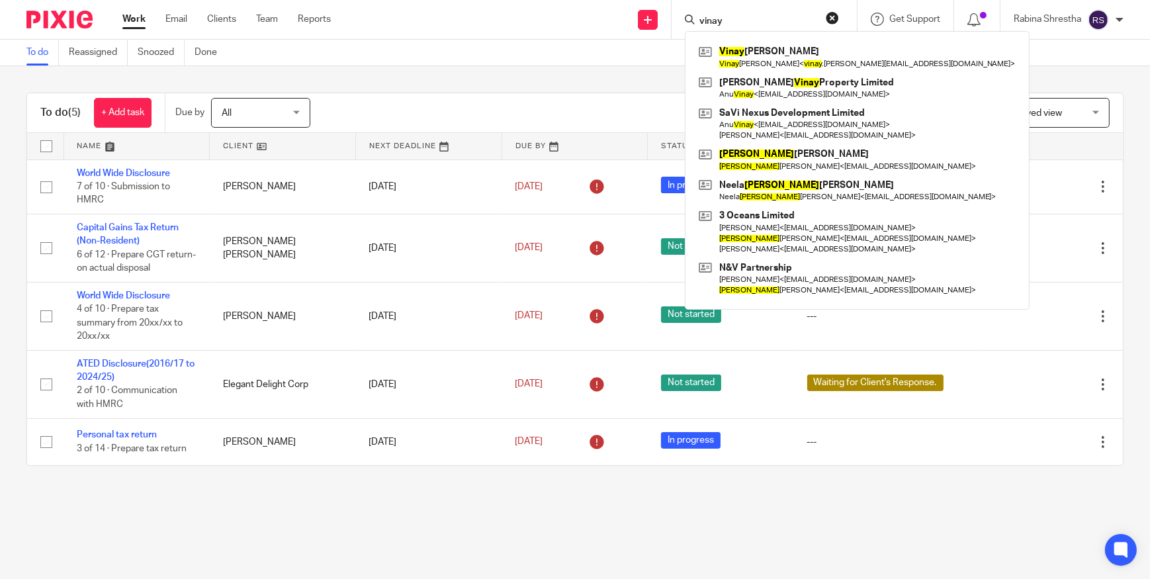
type input "vinay"
click button "submit" at bounding box center [0, 0] width 0 height 0
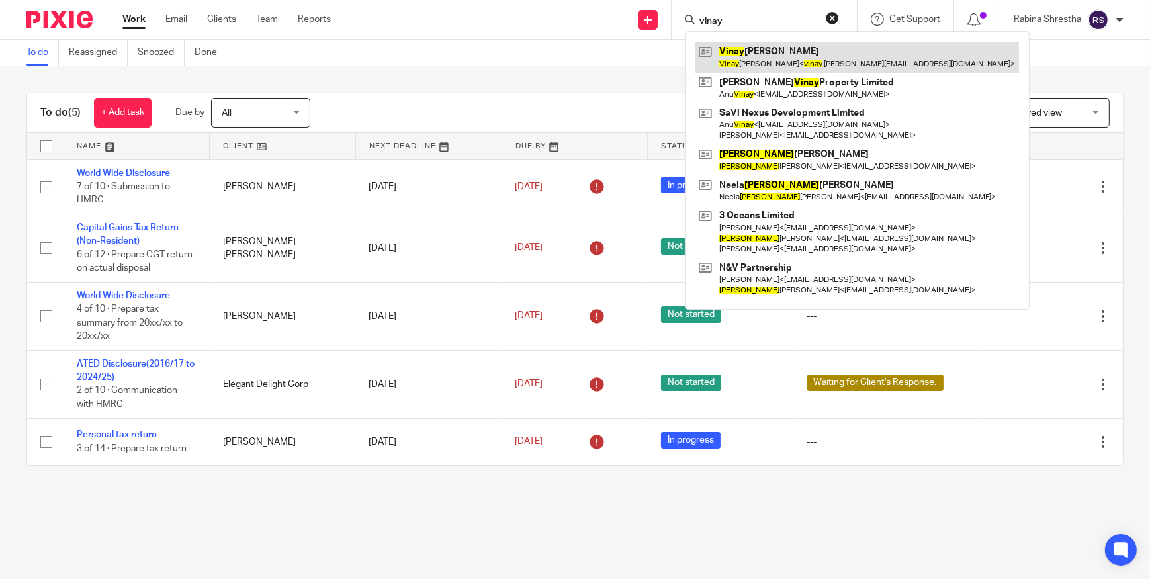
click at [783, 50] on link at bounding box center [857, 57] width 324 height 30
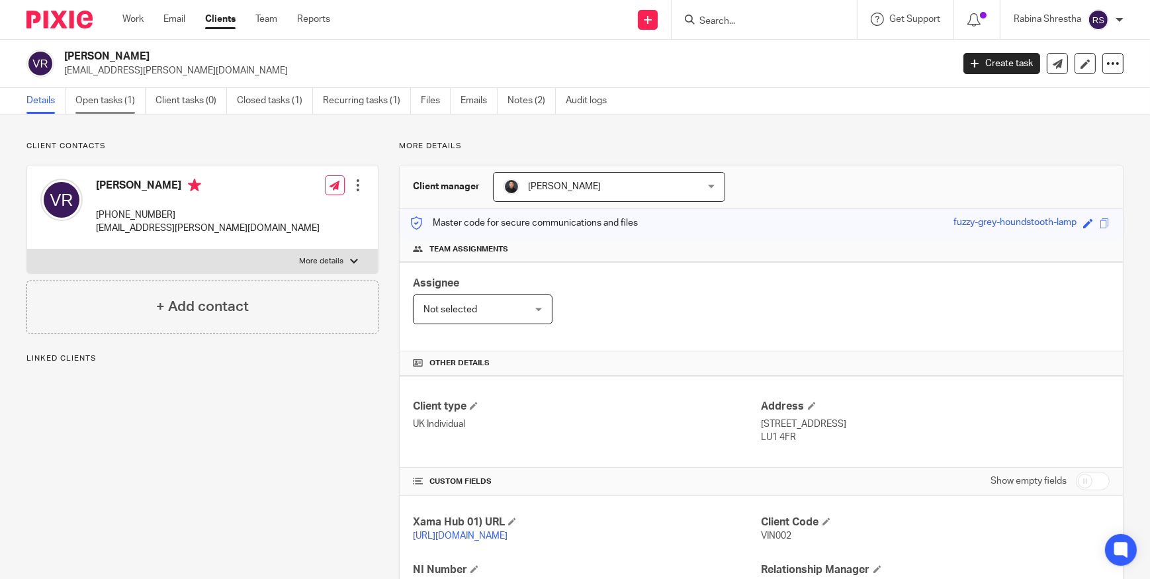
click at [85, 100] on link "Open tasks (1)" at bounding box center [110, 101] width 70 height 26
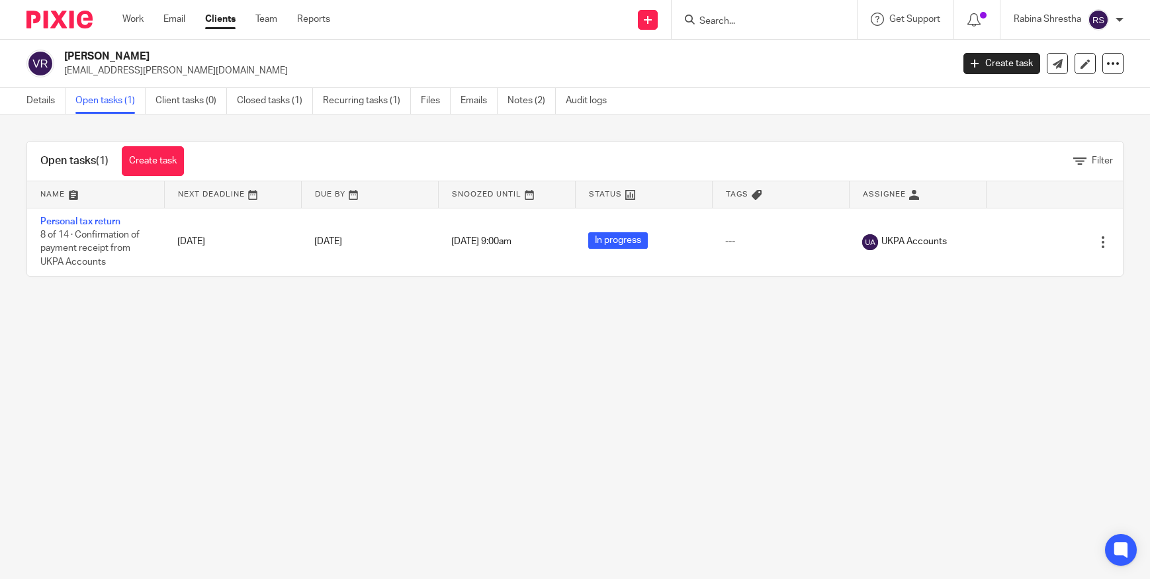
click at [96, 217] on link "Personal tax return" at bounding box center [80, 221] width 80 height 9
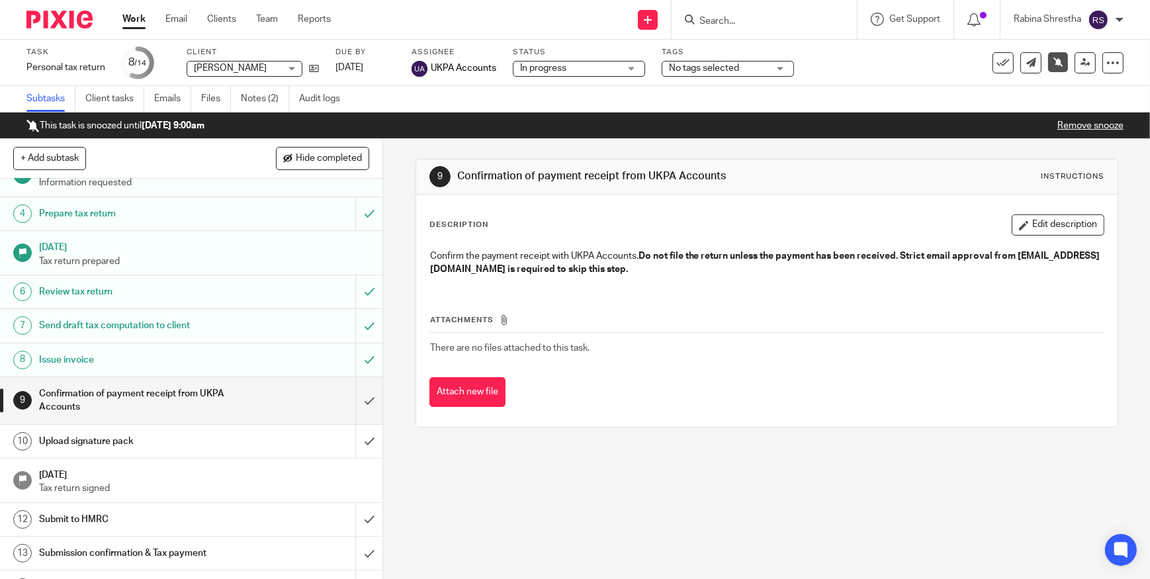
scroll to position [120, 0]
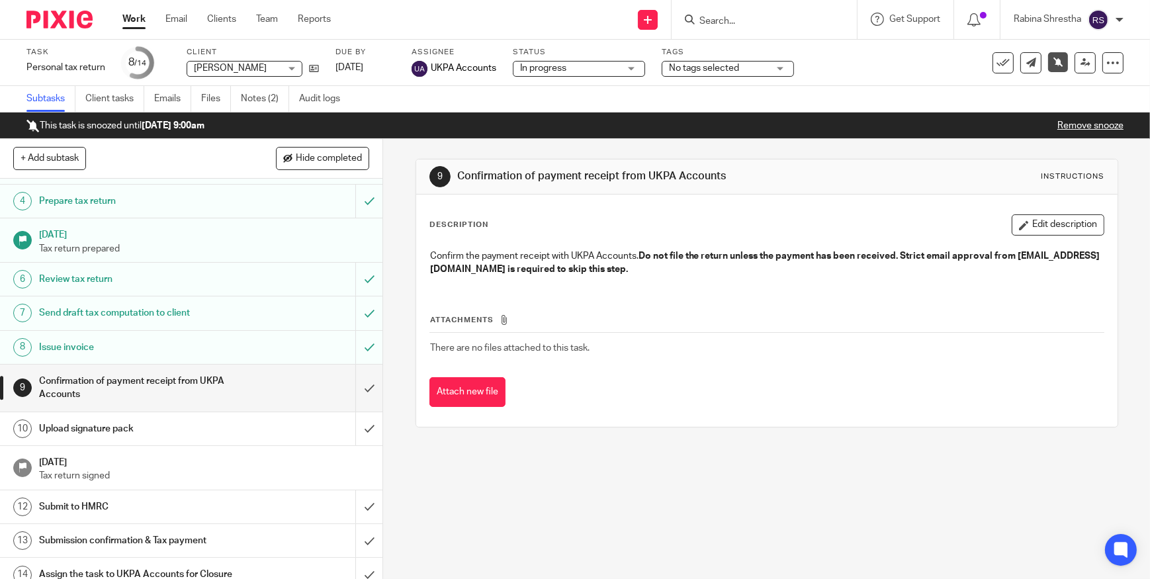
click at [165, 389] on h1 "Confirmation of payment receipt from UKPA Accounts" at bounding box center [140, 388] width 202 height 34
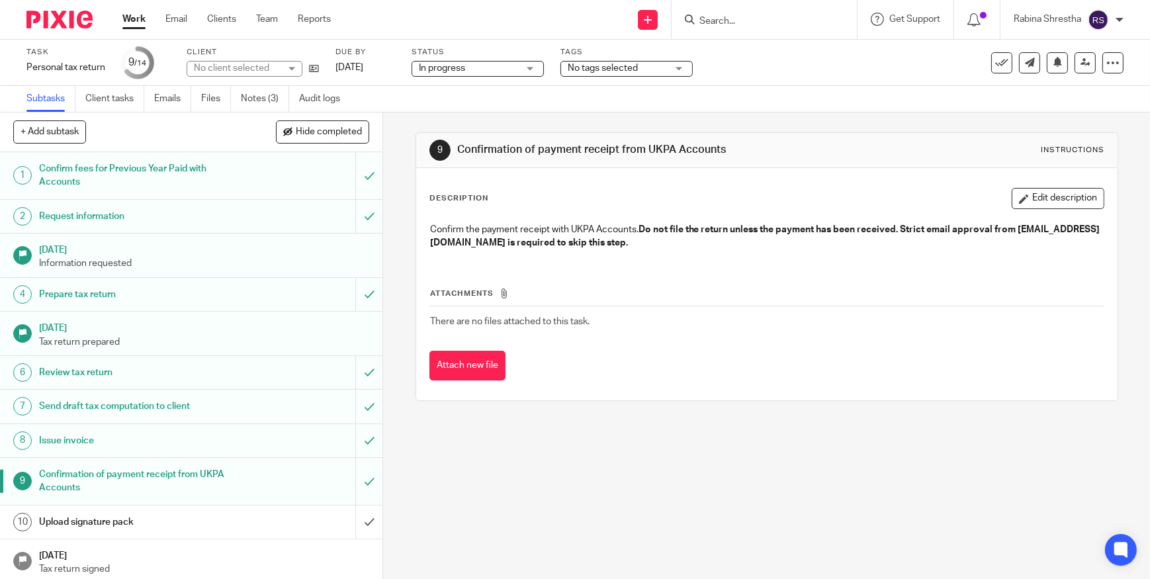
scroll to position [106, 0]
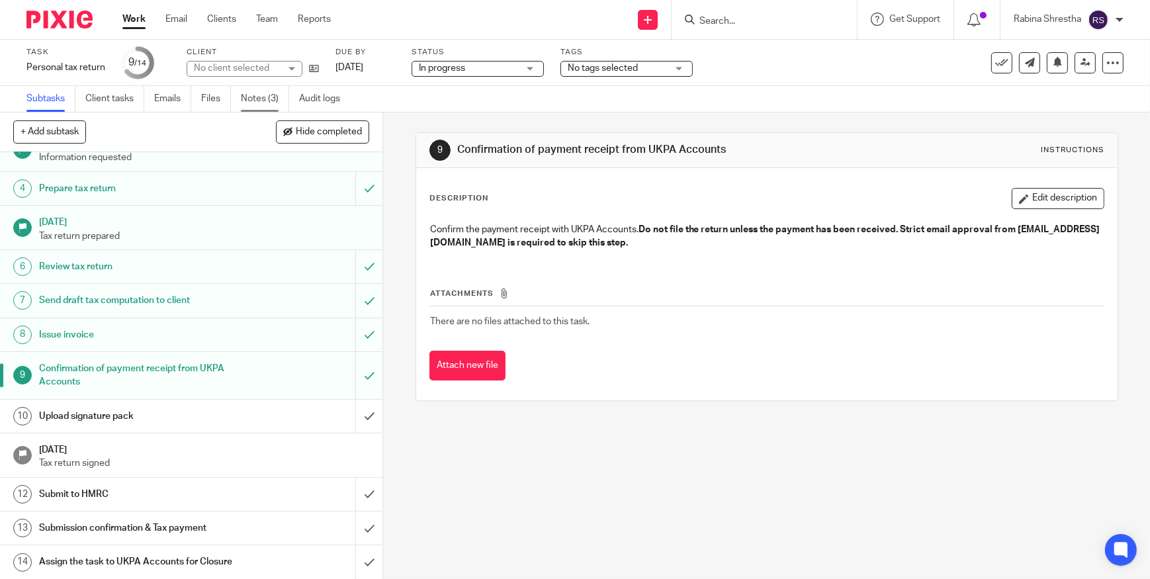
click at [257, 99] on link "Notes (3)" at bounding box center [265, 99] width 48 height 26
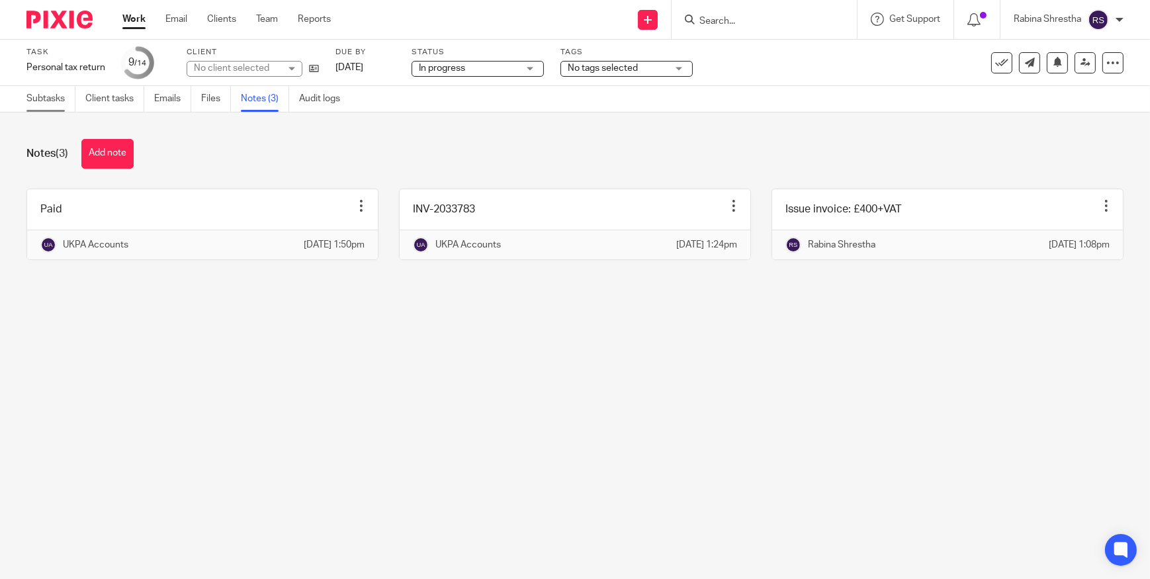
click at [54, 95] on link "Subtasks" at bounding box center [50, 99] width 49 height 26
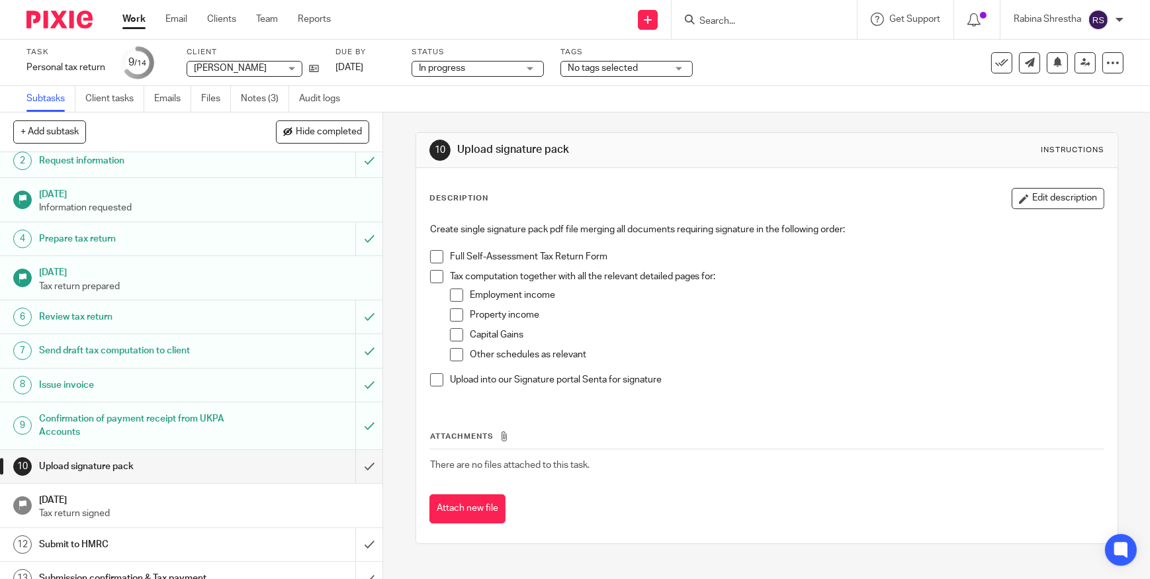
scroll to position [106, 0]
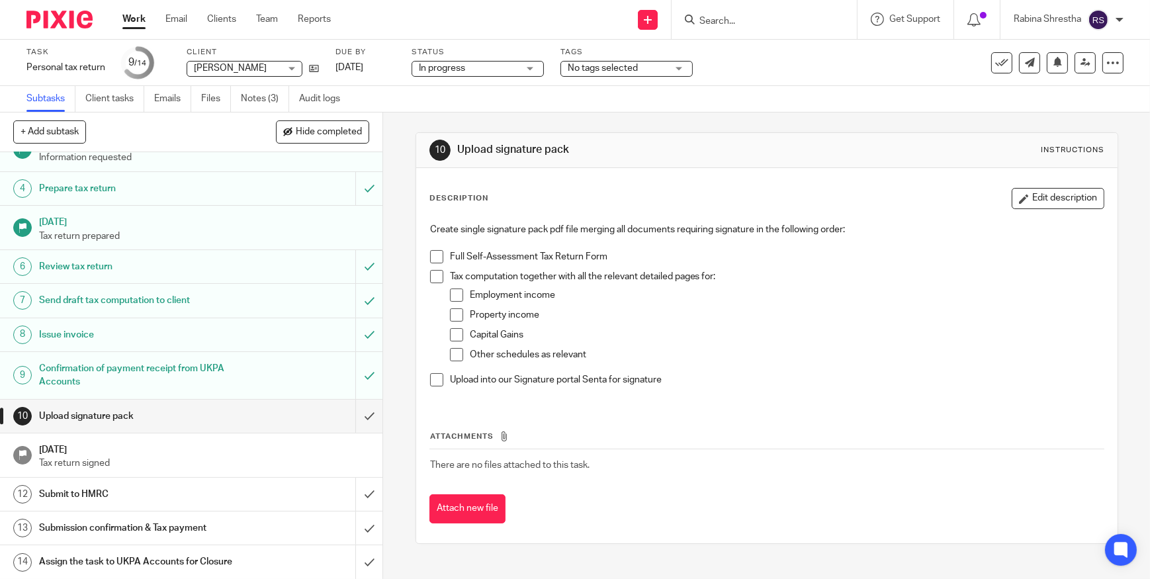
click at [744, 392] on div "Create single signature pack pdf file merging all documents requiring signature…" at bounding box center [766, 309] width 687 height 187
click at [736, 24] on input "Search" at bounding box center [757, 22] width 119 height 12
type input "C"
click at [874, 40] on div "Task Personal tax return Save Personal tax return 9 /14 Client Vinay Ramkumar V…" at bounding box center [575, 63] width 1150 height 46
click at [812, 90] on div "Subtasks Client tasks Emails Files Notes (3) Audit logs" at bounding box center [575, 99] width 1150 height 26
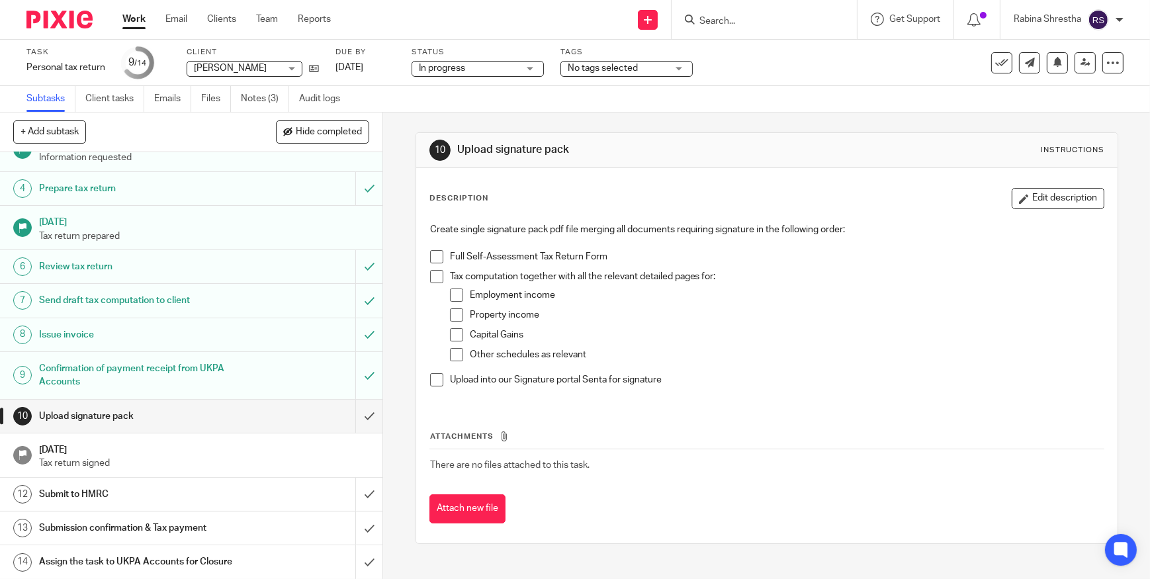
click at [721, 13] on form at bounding box center [768, 19] width 141 height 17
click at [724, 24] on input "Search" at bounding box center [757, 22] width 119 height 12
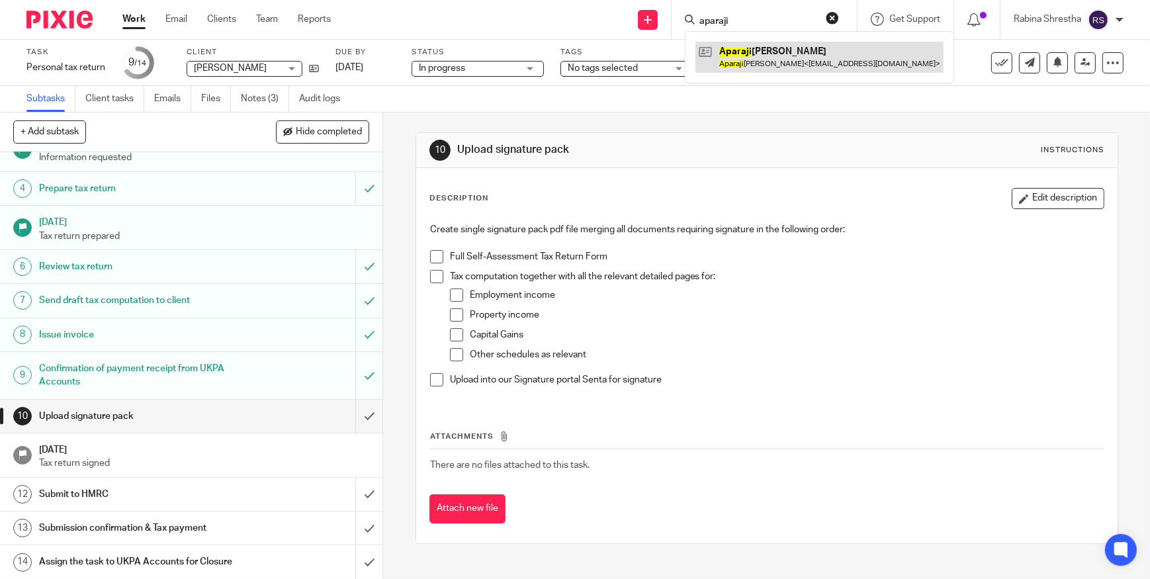
type input "aparaji"
click at [738, 68] on link at bounding box center [819, 57] width 248 height 30
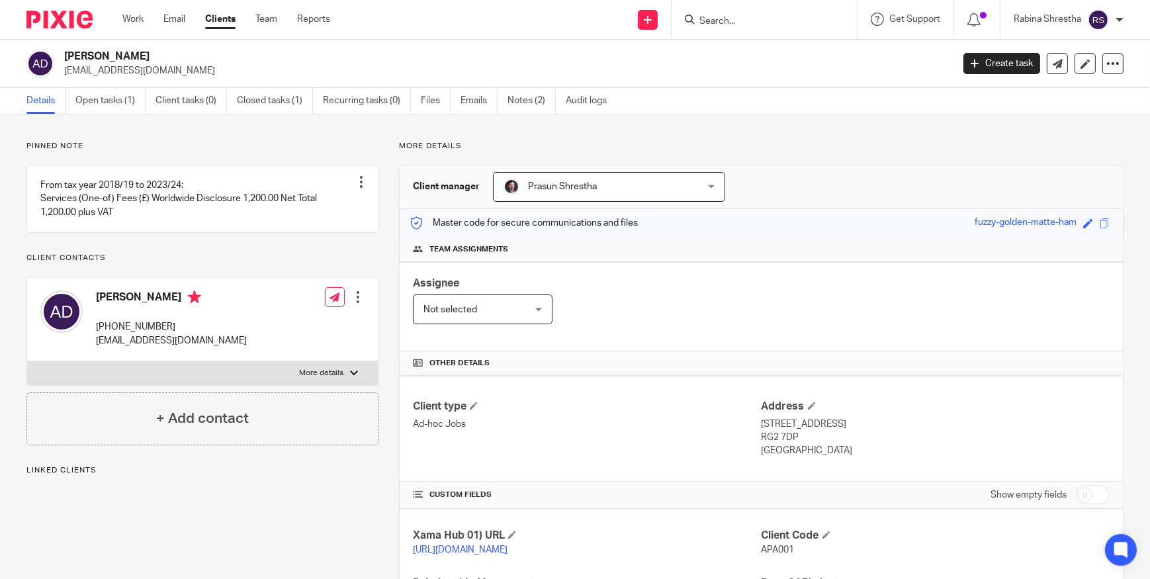
click at [60, 56] on div "[PERSON_NAME] [EMAIL_ADDRESS][DOMAIN_NAME]" at bounding box center [484, 64] width 917 height 28
drag, startPoint x: 187, startPoint y: 314, endPoint x: 99, endPoint y: 310, distance: 88.1
click at [99, 307] on h4 "[PERSON_NAME]" at bounding box center [171, 298] width 151 height 17
copy h4 "[PERSON_NAME]"
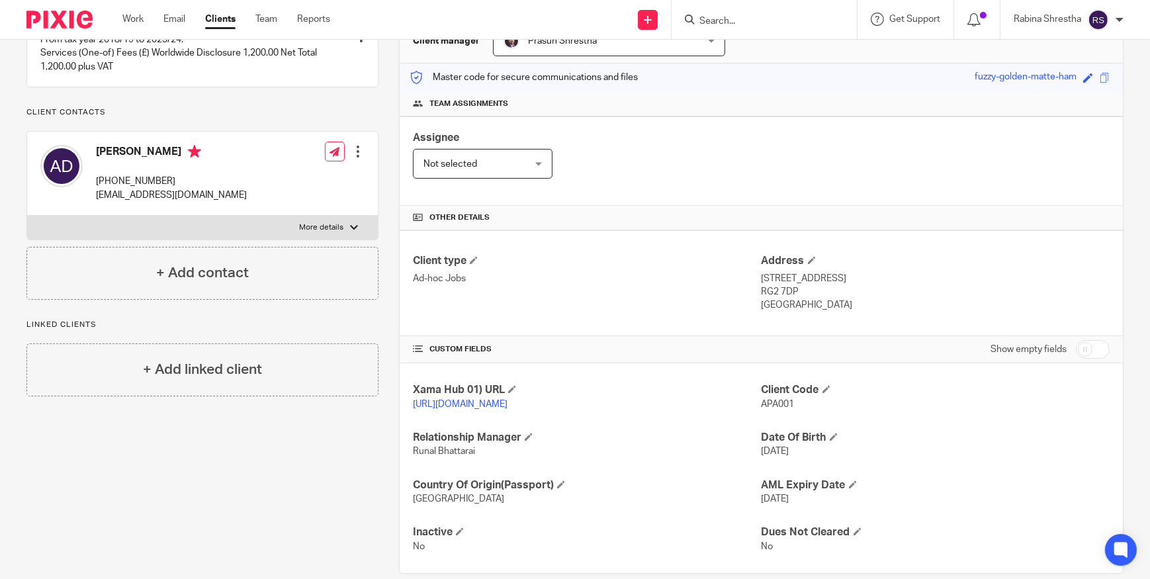
scroll to position [119, 0]
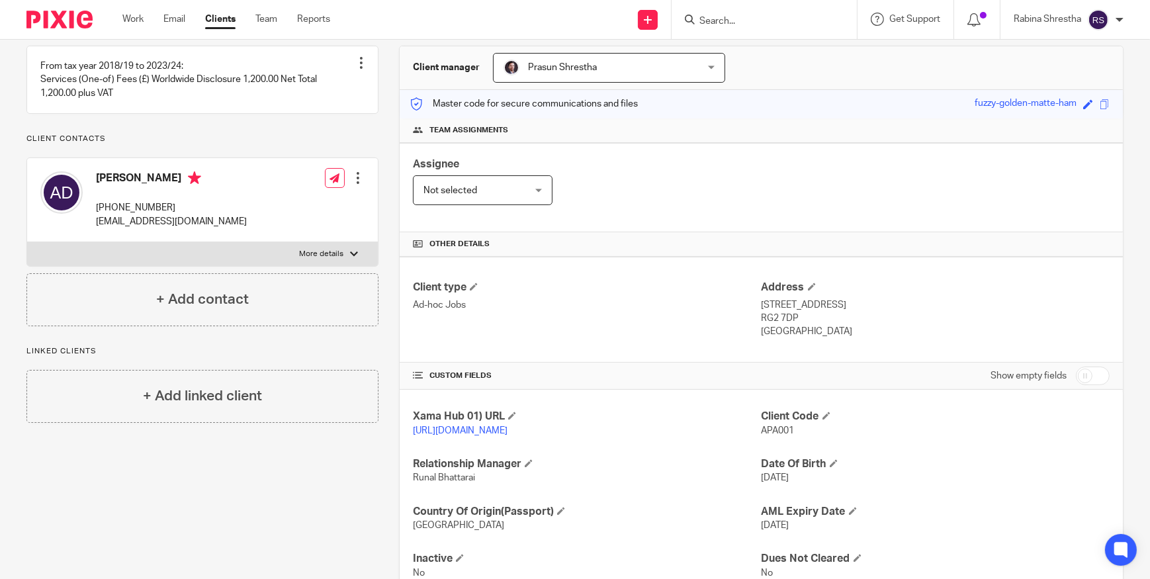
drag, startPoint x: 793, startPoint y: 316, endPoint x: 756, endPoint y: 319, distance: 36.5
click at [761, 319] on p "RG2 7DP" at bounding box center [935, 318] width 348 height 13
copy p "RG2 7DP"
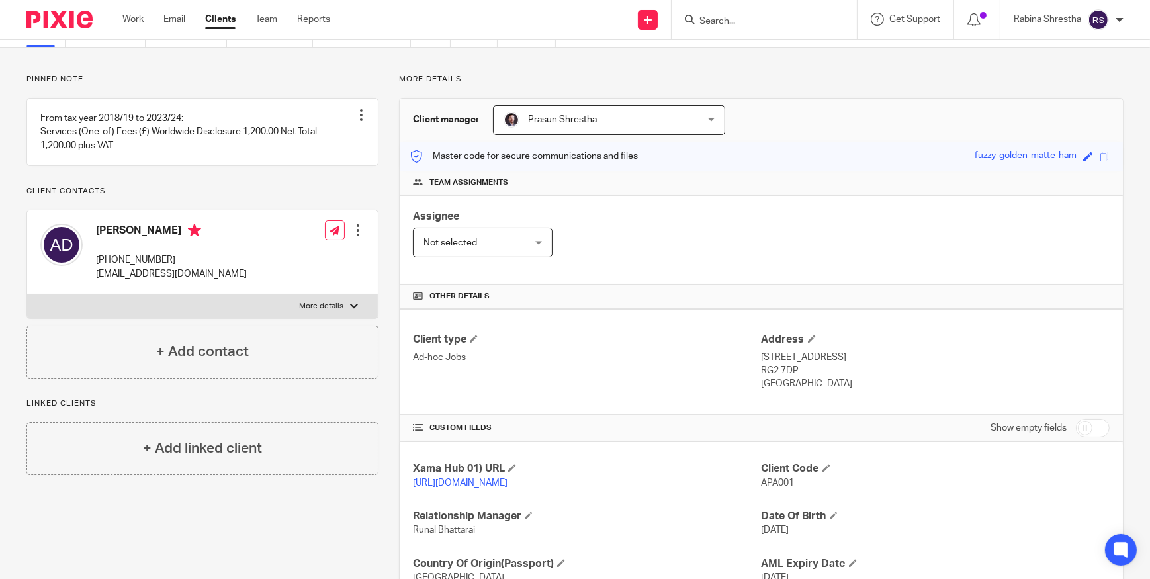
scroll to position [0, 0]
